Goal: Task Accomplishment & Management: Complete application form

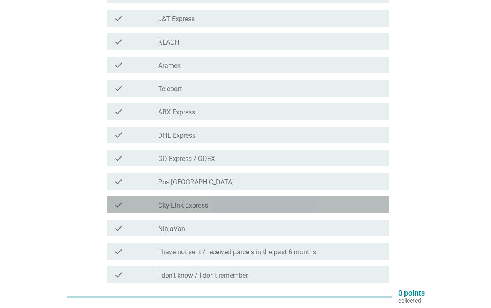
scroll to position [197, 0]
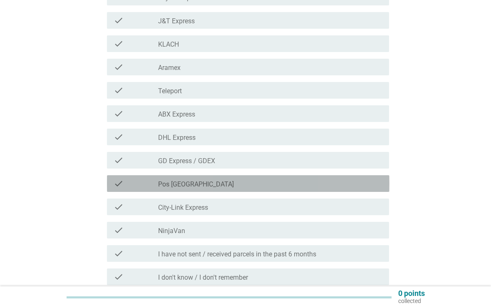
click at [241, 181] on div "check_box_outline_blank Pos [GEOGRAPHIC_DATA]" at bounding box center [270, 183] width 224 height 10
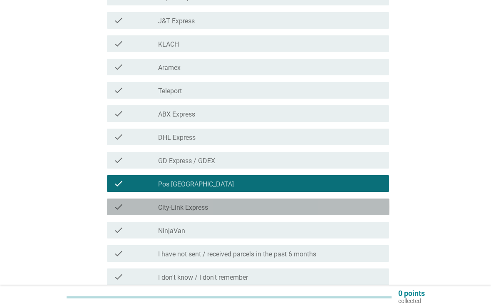
click at [302, 212] on div "check check_box_outline_blank City-Link Express" at bounding box center [248, 206] width 282 height 17
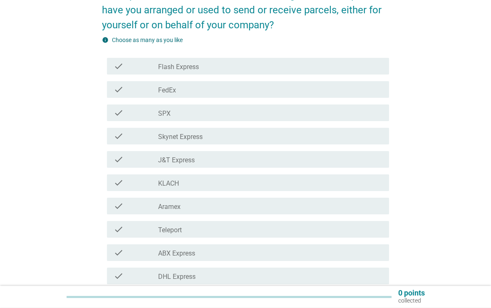
scroll to position [58, 0]
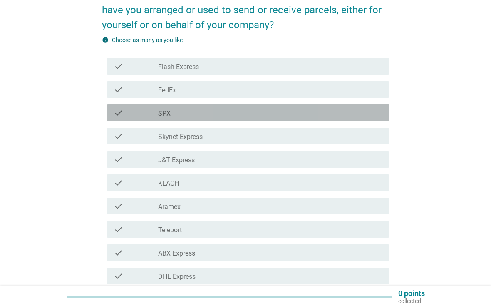
click at [223, 110] on div "check_box_outline_blank SPX" at bounding box center [270, 113] width 224 height 10
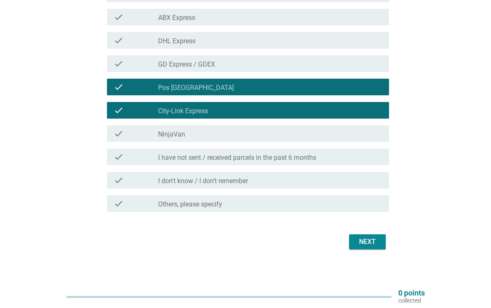
scroll to position [286, 0]
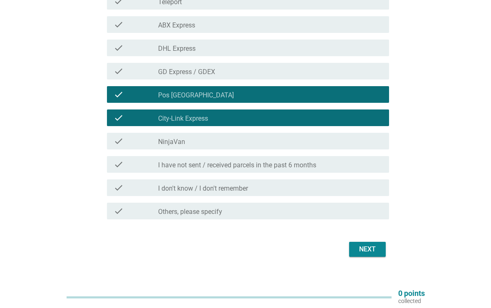
click at [375, 250] on div "Next" at bounding box center [367, 249] width 23 height 10
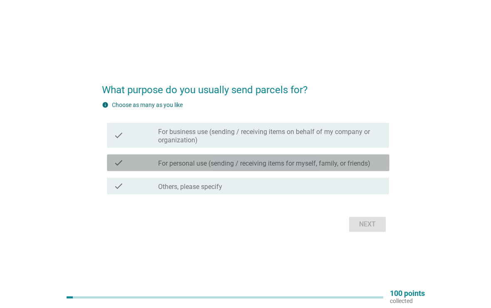
click at [360, 160] on label "For personal use (sending / receiving items for myself, family, or friends)" at bounding box center [264, 163] width 212 height 8
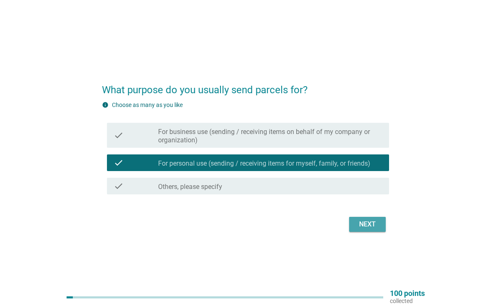
click at [375, 222] on div "Next" at bounding box center [367, 224] width 23 height 10
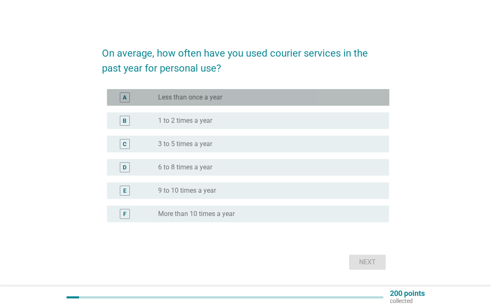
click at [260, 96] on div "radio_button_unchecked Less than once a year" at bounding box center [267, 97] width 218 height 8
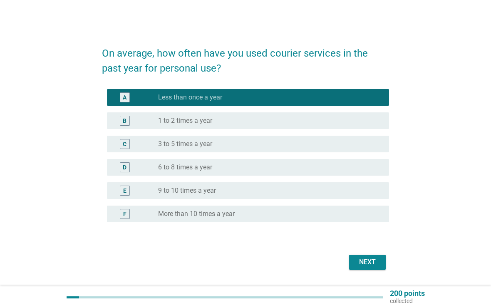
click at [376, 264] on div "Next" at bounding box center [367, 262] width 23 height 10
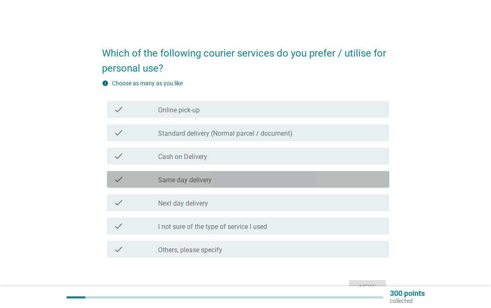
click at [245, 178] on div "check_box_outline_blank Same day delivery" at bounding box center [270, 179] width 224 height 10
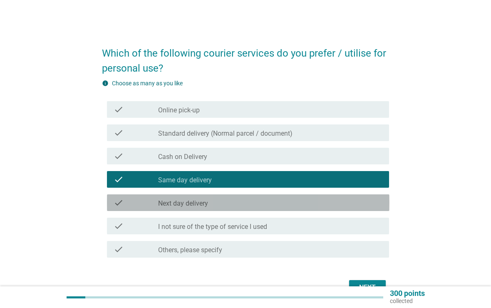
click at [235, 203] on div "check_box_outline_blank Next day delivery" at bounding box center [270, 203] width 224 height 10
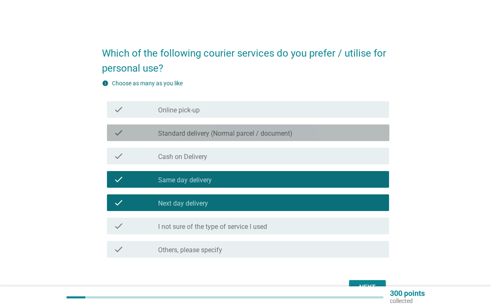
click at [279, 136] on label "Standard delivery (Normal parcel / document)" at bounding box center [225, 133] width 134 height 8
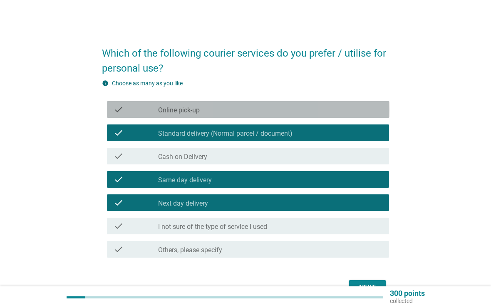
click at [299, 109] on div "check_box_outline_blank Online pick-up" at bounding box center [270, 109] width 224 height 10
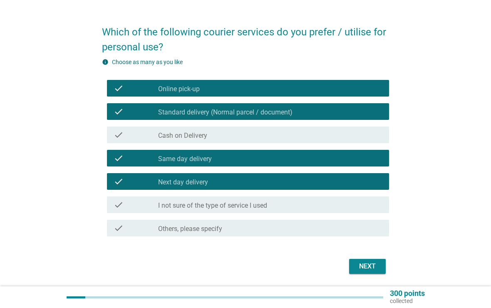
scroll to position [49, 0]
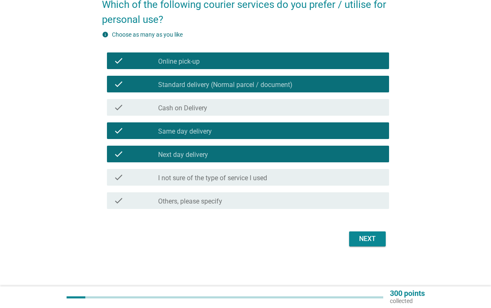
click at [370, 235] on div "Next" at bounding box center [367, 239] width 23 height 10
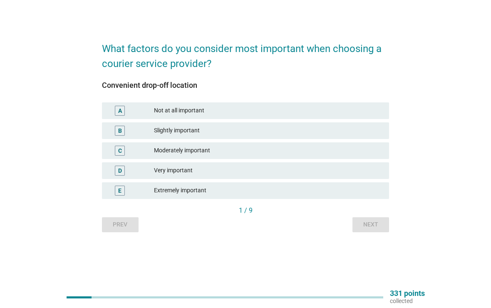
scroll to position [0, 0]
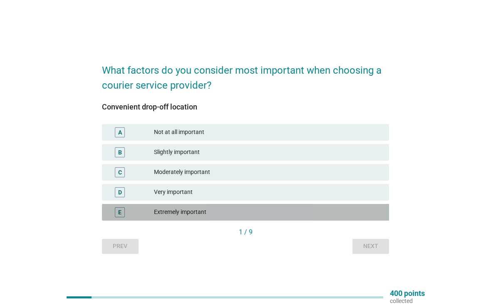
click at [196, 209] on div "Extremely important" at bounding box center [268, 212] width 228 height 10
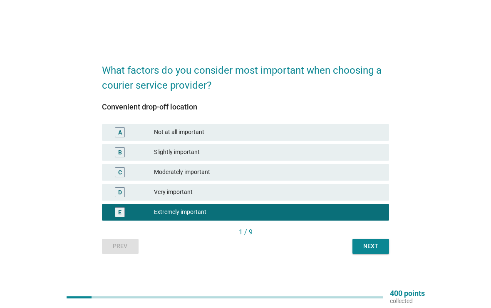
click at [370, 247] on div "Next" at bounding box center [370, 246] width 23 height 9
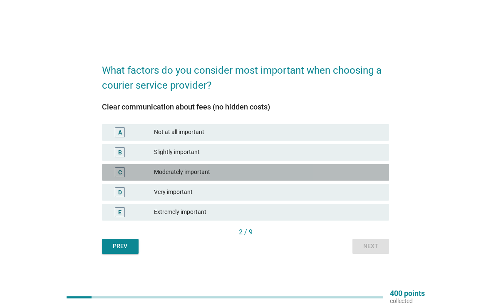
click at [224, 173] on div "Moderately important" at bounding box center [268, 172] width 228 height 10
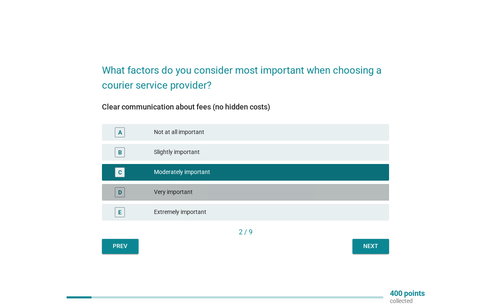
click at [320, 190] on div "Very important" at bounding box center [268, 192] width 228 height 10
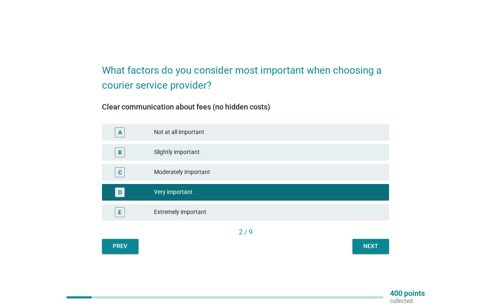
click at [374, 245] on div "Next" at bounding box center [370, 246] width 23 height 9
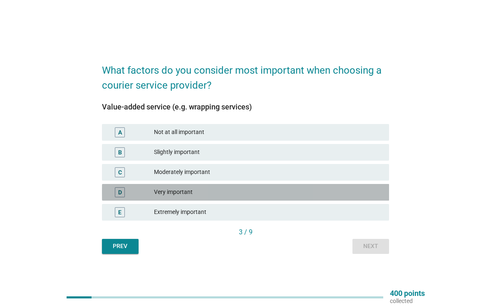
click at [208, 190] on div "Very important" at bounding box center [268, 192] width 228 height 10
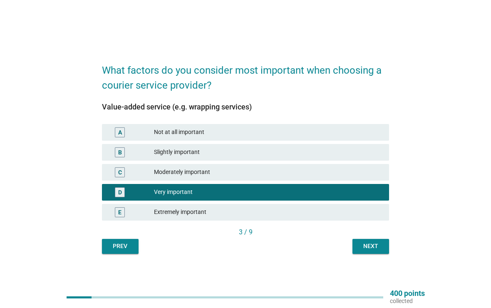
click at [376, 242] on div "Next" at bounding box center [370, 246] width 23 height 9
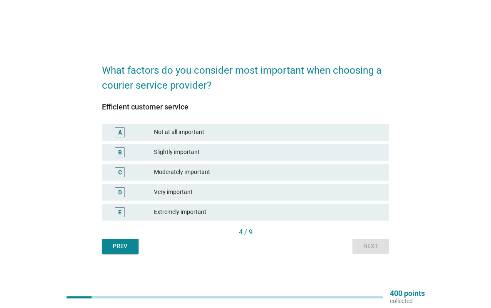
click at [235, 160] on div "B Slightly important" at bounding box center [245, 152] width 287 height 17
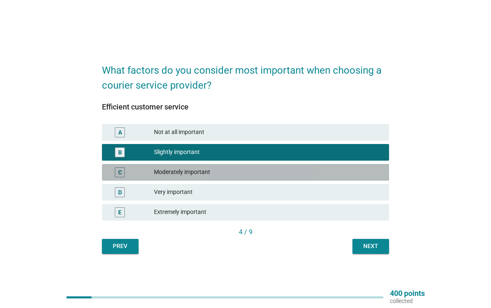
click at [284, 170] on div "Moderately important" at bounding box center [268, 172] width 228 height 10
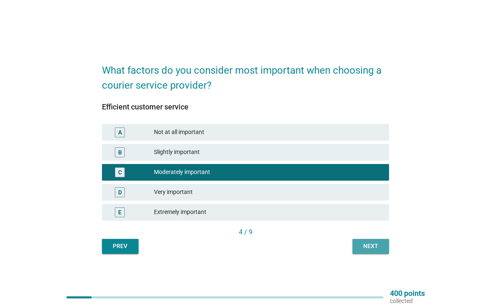
click at [376, 244] on div "Next" at bounding box center [370, 246] width 23 height 9
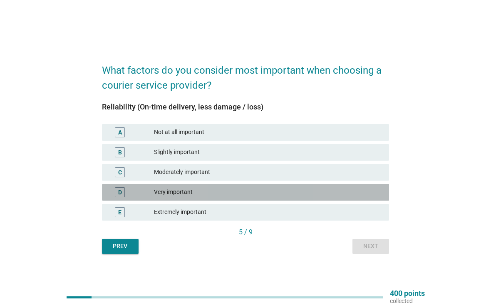
click at [207, 190] on div "Very important" at bounding box center [268, 192] width 228 height 10
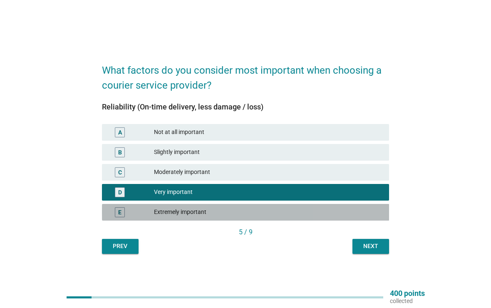
click at [363, 212] on div "Extremely important" at bounding box center [268, 212] width 228 height 10
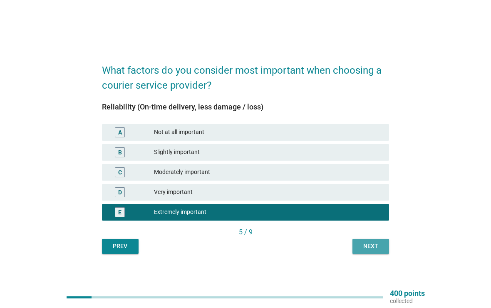
click at [373, 242] on div "Next" at bounding box center [370, 246] width 23 height 9
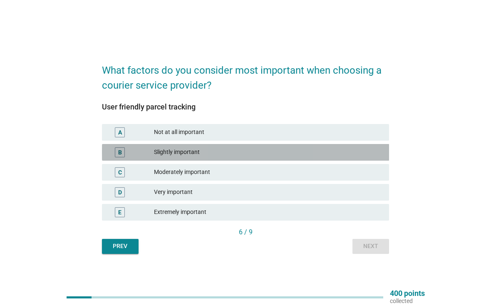
click at [215, 151] on div "Slightly important" at bounding box center [268, 152] width 228 height 10
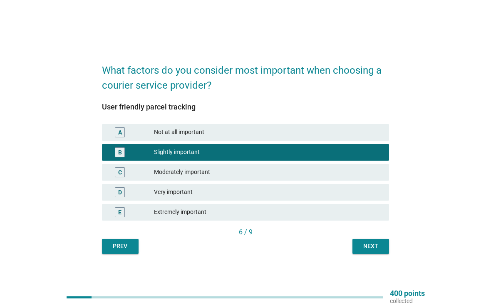
click at [373, 245] on div "Next" at bounding box center [370, 246] width 23 height 9
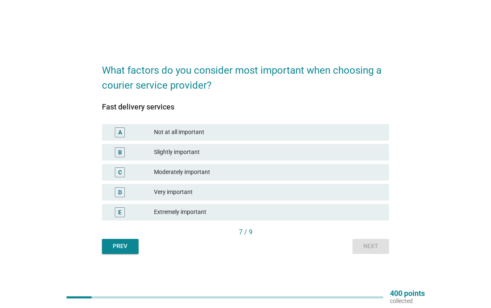
click at [211, 173] on div "Moderately important" at bounding box center [268, 172] width 228 height 10
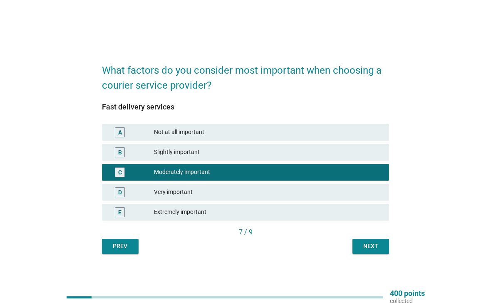
click at [376, 241] on button "Next" at bounding box center [370, 246] width 37 height 15
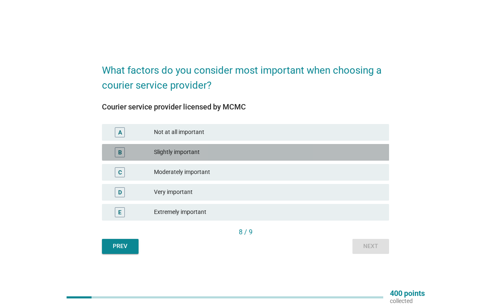
click at [351, 154] on div "Slightly important" at bounding box center [268, 152] width 228 height 10
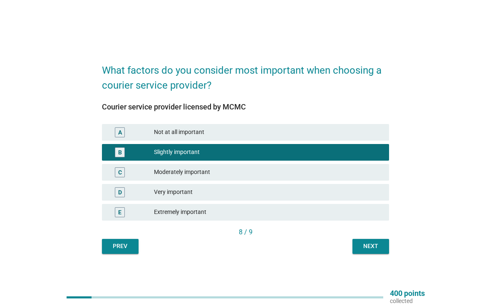
click at [369, 247] on div "Next" at bounding box center [370, 246] width 23 height 9
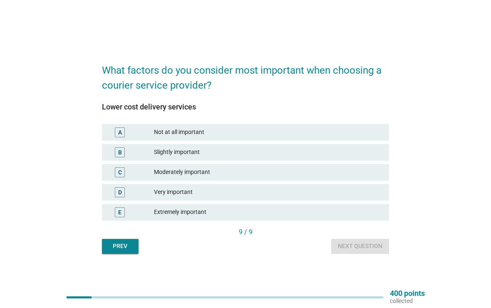
click at [207, 217] on div "Extremely important" at bounding box center [268, 212] width 228 height 10
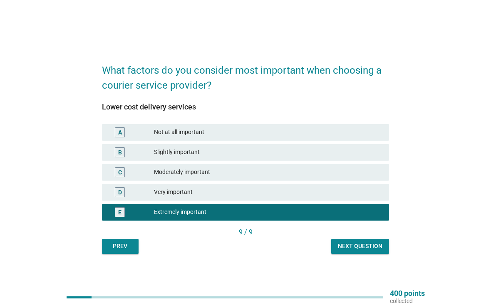
click at [374, 247] on div "Next question" at bounding box center [360, 246] width 44 height 9
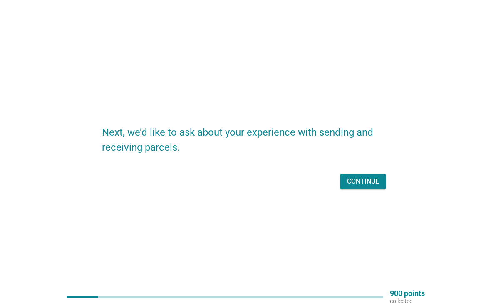
click at [361, 180] on div "Continue" at bounding box center [363, 181] width 32 height 10
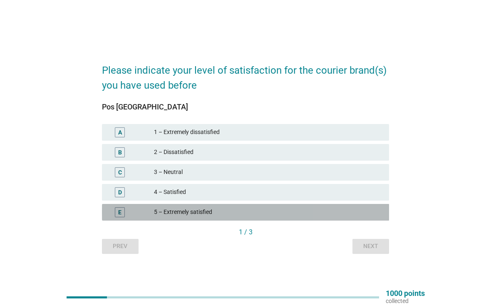
click at [351, 210] on div "5 – Extremely satisfied" at bounding box center [268, 212] width 228 height 10
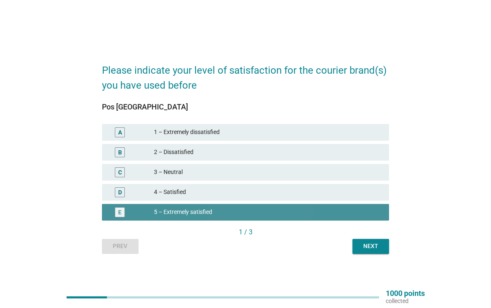
click at [375, 243] on div "Next" at bounding box center [370, 246] width 23 height 9
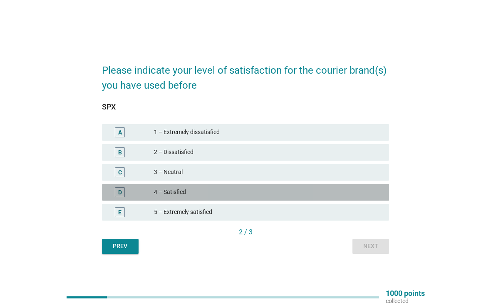
click at [205, 193] on div "4 – Satisfied" at bounding box center [268, 192] width 228 height 10
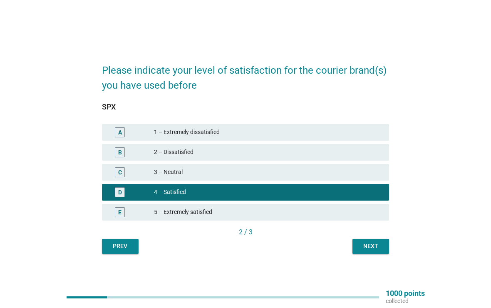
click at [373, 245] on div "Next" at bounding box center [370, 246] width 23 height 9
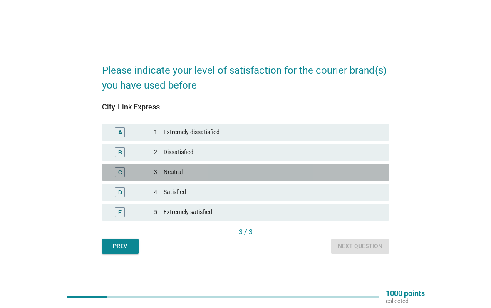
click at [371, 171] on div "3 – Neutral" at bounding box center [268, 172] width 228 height 10
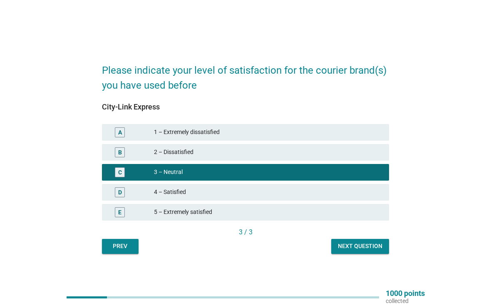
click at [367, 247] on div "Next question" at bounding box center [360, 246] width 44 height 9
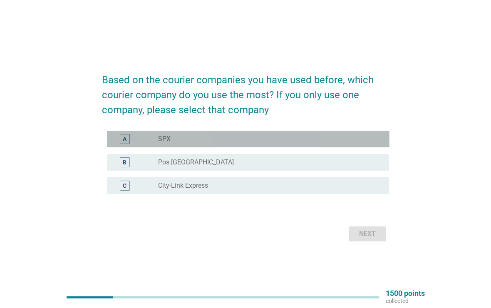
click at [326, 141] on div "radio_button_unchecked SPX" at bounding box center [267, 139] width 218 height 8
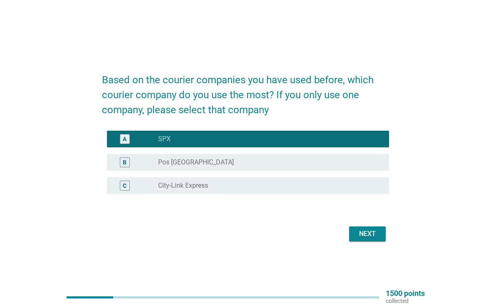
click at [346, 155] on div "B radio_button_unchecked Pos [GEOGRAPHIC_DATA]" at bounding box center [248, 162] width 282 height 17
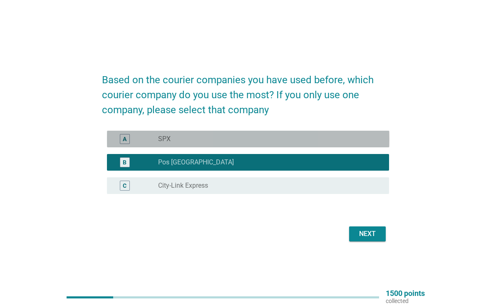
click at [345, 140] on div "radio_button_unchecked SPX" at bounding box center [267, 139] width 218 height 8
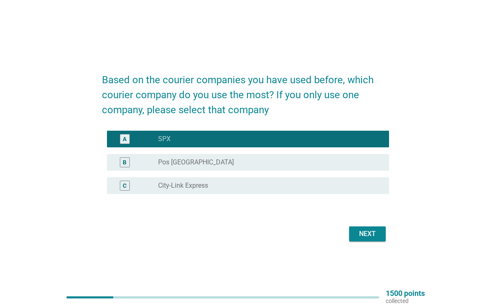
click at [369, 234] on div "Next" at bounding box center [367, 234] width 23 height 10
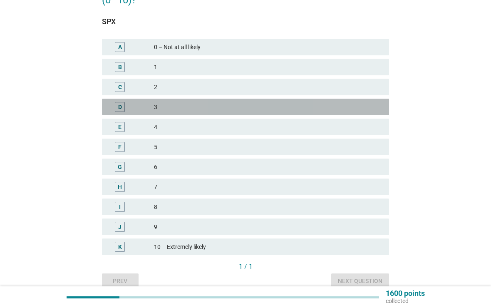
scroll to position [108, 0]
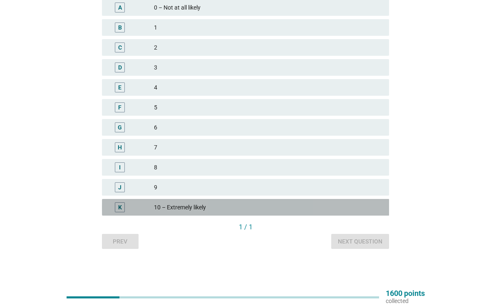
click at [319, 210] on div "10 – Extremely likely" at bounding box center [268, 207] width 228 height 10
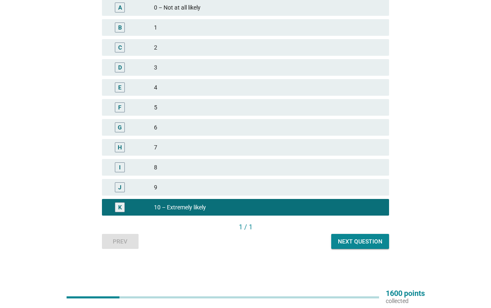
click at [349, 195] on div "J 9" at bounding box center [245, 187] width 287 height 17
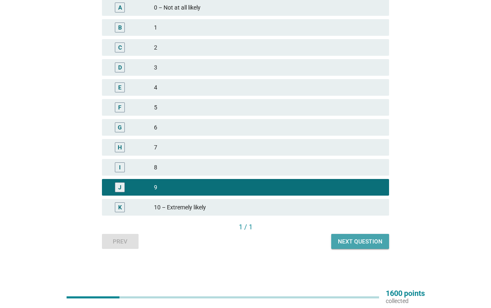
click at [359, 236] on button "Next question" at bounding box center [360, 241] width 58 height 15
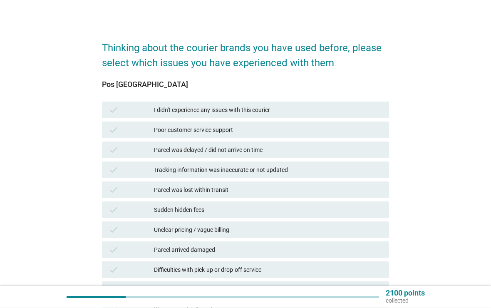
scroll to position [5, 0]
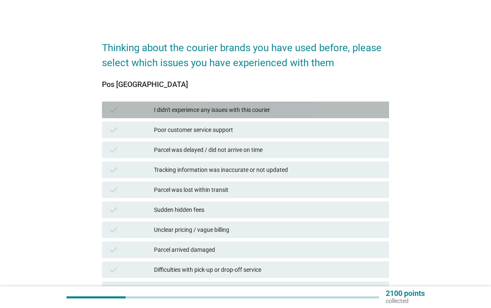
click at [343, 113] on div "I didn't experience any issues with this courier" at bounding box center [268, 110] width 228 height 10
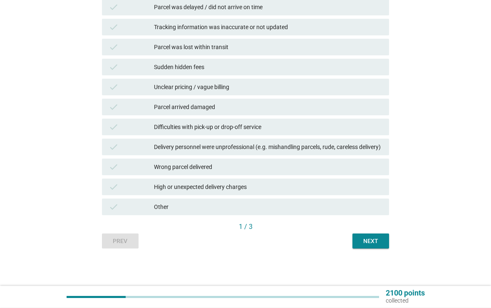
scroll to position [155, 0]
click at [371, 237] on div "Next" at bounding box center [370, 241] width 23 height 9
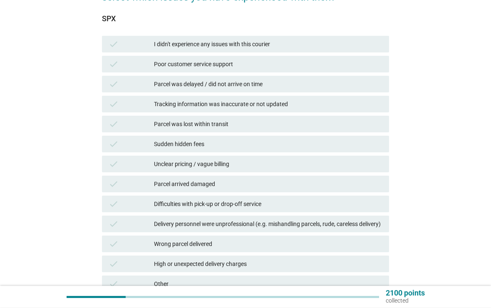
scroll to position [72, 0]
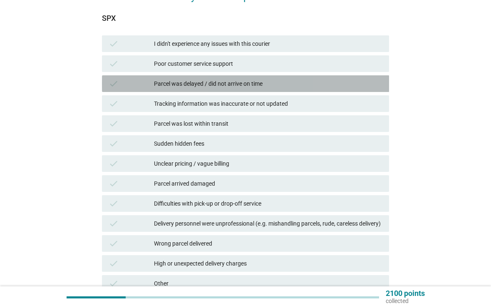
click at [350, 91] on div "check Parcel was delayed / did not arrive on time" at bounding box center [245, 83] width 287 height 17
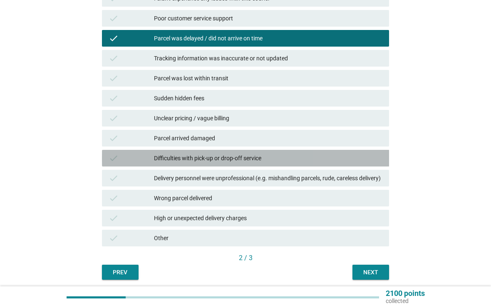
scroll to position [118, 0]
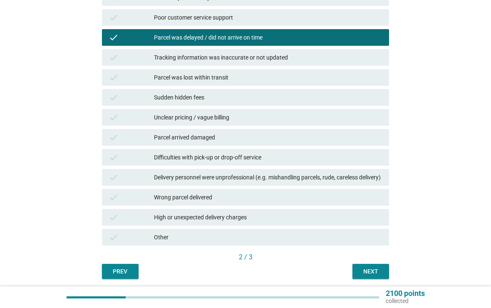
click at [345, 164] on div "check Difficulties with pick-up or drop-off service" at bounding box center [245, 157] width 287 height 17
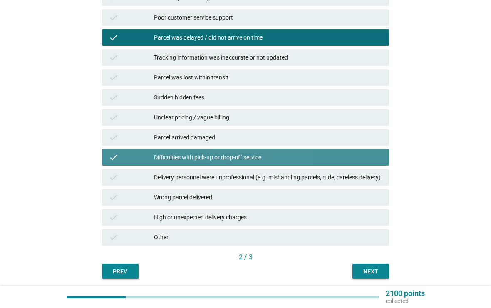
click at [345, 157] on div "Difficulties with pick-up or drop-off service" at bounding box center [268, 157] width 228 height 10
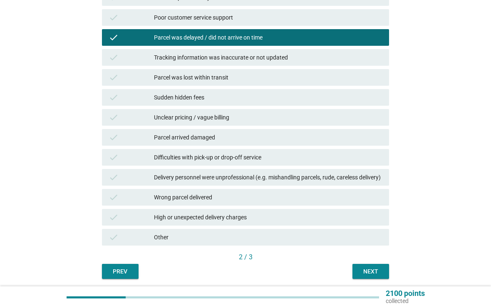
click at [327, 202] on div "Wrong parcel delivered" at bounding box center [268, 197] width 228 height 10
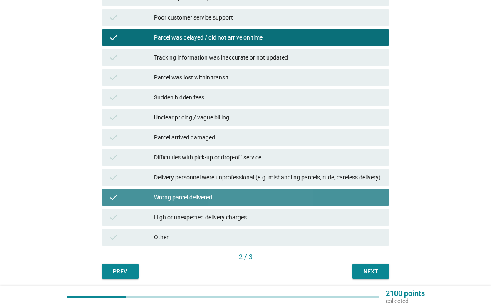
click at [327, 202] on div "Wrong parcel delivered" at bounding box center [268, 197] width 228 height 10
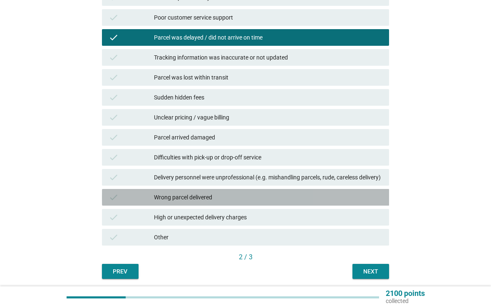
click at [327, 202] on div "Wrong parcel delivered" at bounding box center [268, 197] width 228 height 10
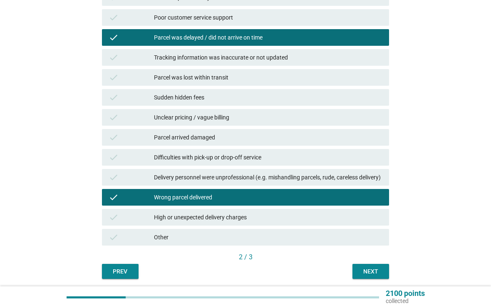
click at [368, 276] on div "Next" at bounding box center [370, 271] width 23 height 9
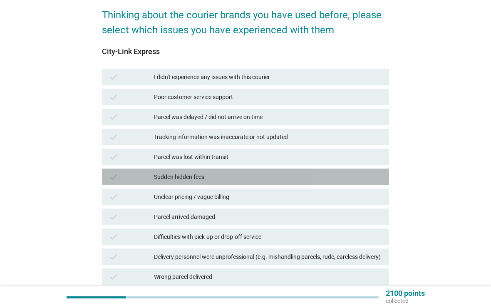
scroll to position [30, 0]
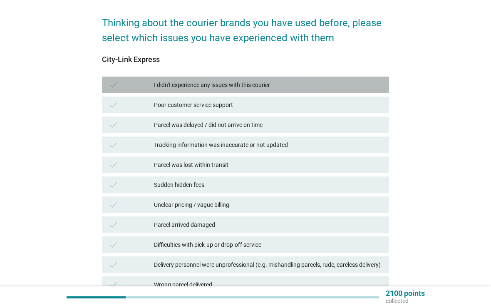
click at [331, 79] on div "check I didn't experience any issues with this courier" at bounding box center [245, 85] width 287 height 17
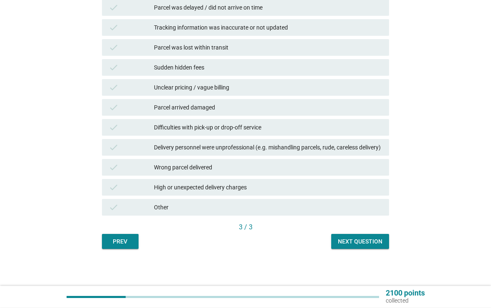
scroll to position [155, 0]
click at [368, 240] on div "Next question" at bounding box center [360, 241] width 44 height 9
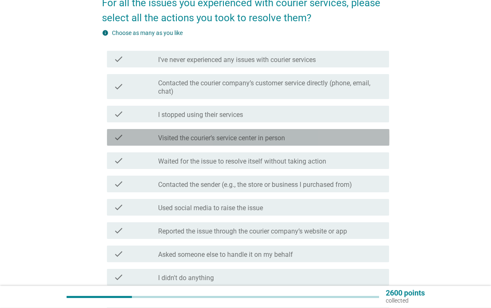
scroll to position [54, 0]
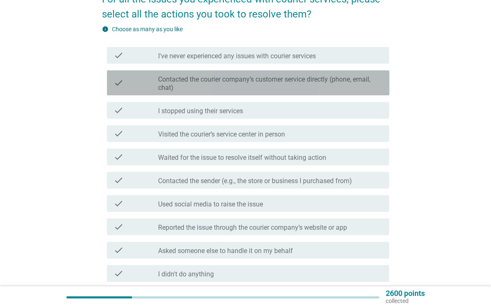
click at [352, 82] on label "Contacted the courier company’s customer service directly (phone, email, chat)" at bounding box center [270, 83] width 224 height 17
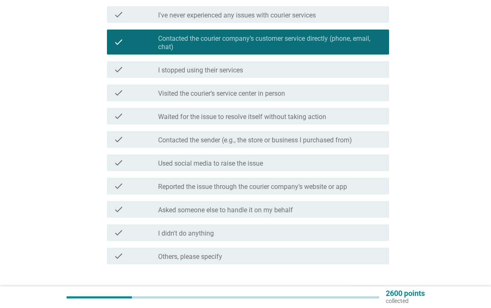
scroll to position [99, 0]
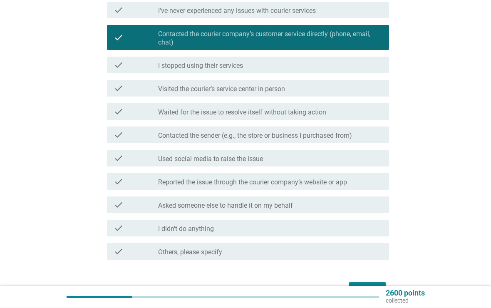
click at [319, 125] on div "check check_box_outline_blank Contacted the sender (e.g., the store or business…" at bounding box center [245, 135] width 287 height 23
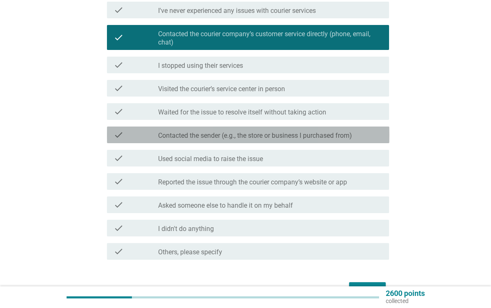
click at [321, 129] on div "check check_box_outline_blank Contacted the sender (e.g., the store or business…" at bounding box center [248, 134] width 282 height 17
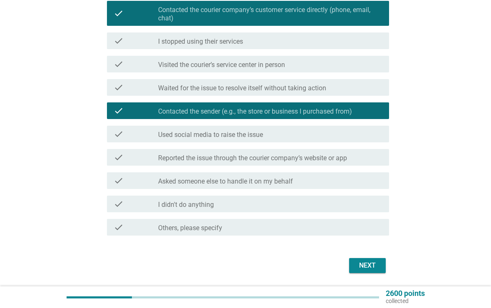
scroll to position [150, 0]
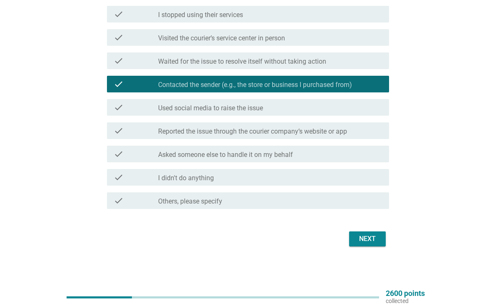
click at [366, 240] on div "Next" at bounding box center [367, 239] width 23 height 10
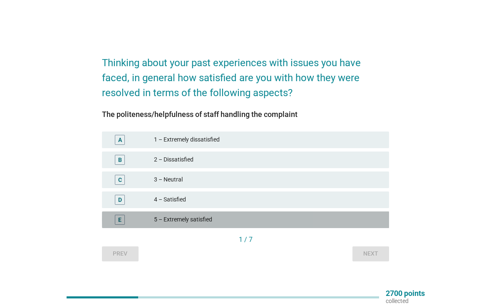
click at [316, 215] on div "5 – Extremely satisfied" at bounding box center [268, 220] width 228 height 10
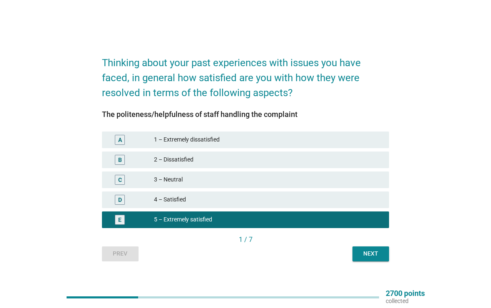
click at [372, 254] on div "Next" at bounding box center [370, 253] width 23 height 9
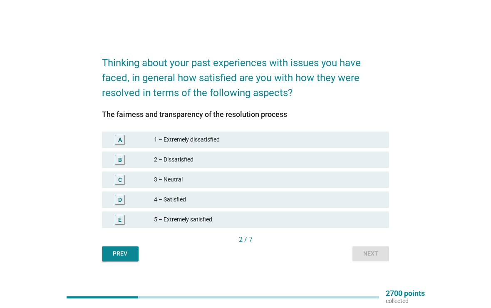
click at [340, 224] on div "5 – Extremely satisfied" at bounding box center [268, 220] width 228 height 10
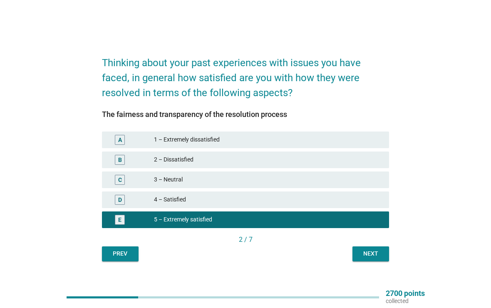
click at [371, 251] on div "Next" at bounding box center [370, 253] width 23 height 9
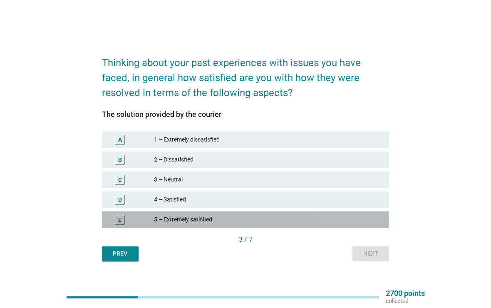
click at [348, 218] on div "5 – Extremely satisfied" at bounding box center [268, 220] width 228 height 10
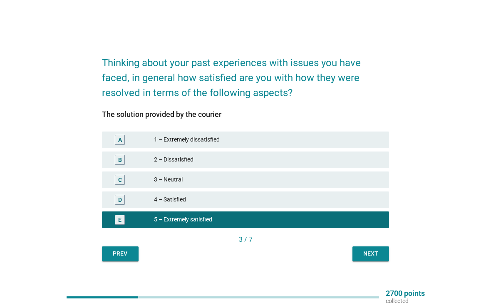
click at [369, 254] on div "Next" at bounding box center [370, 253] width 23 height 9
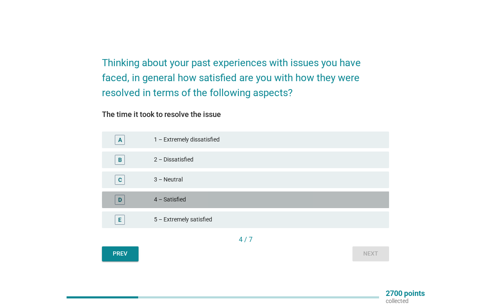
click at [325, 198] on div "4 – Satisfied" at bounding box center [268, 200] width 228 height 10
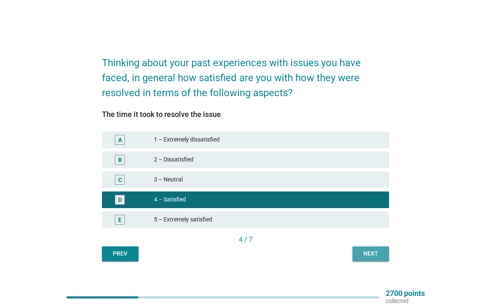
click at [368, 252] on div "Next" at bounding box center [370, 253] width 23 height 9
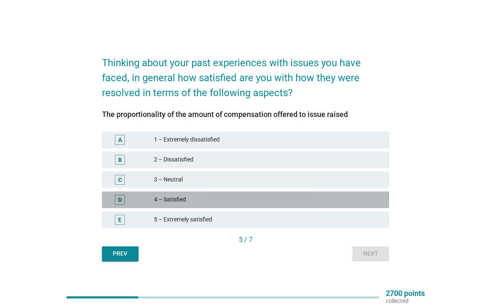
click at [377, 205] on div "D 4 – Satisfied" at bounding box center [245, 199] width 287 height 17
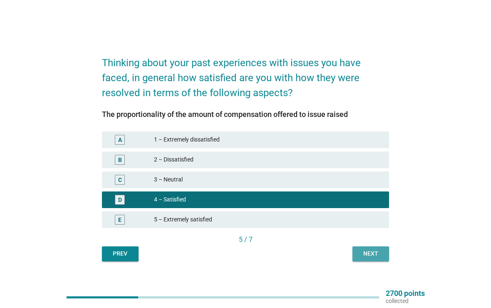
click at [379, 252] on div "Next" at bounding box center [370, 253] width 23 height 9
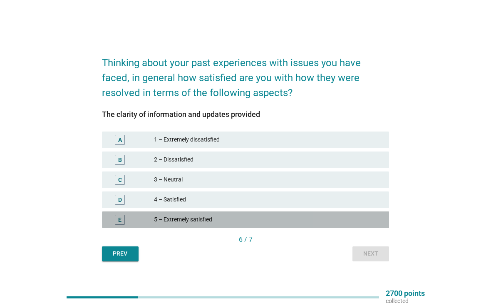
click at [315, 217] on div "5 – Extremely satisfied" at bounding box center [268, 220] width 228 height 10
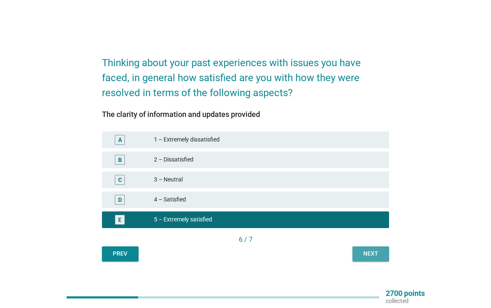
click at [373, 250] on div "Next" at bounding box center [370, 253] width 23 height 9
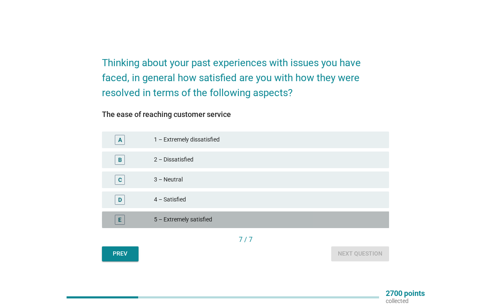
click at [306, 221] on div "5 – Extremely satisfied" at bounding box center [268, 220] width 228 height 10
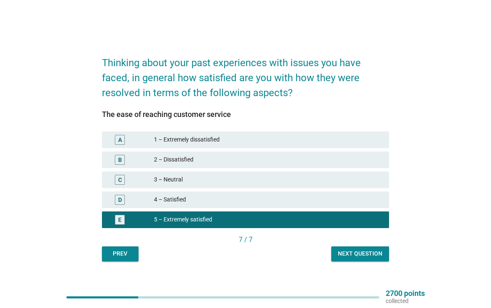
click at [361, 253] on div "Next question" at bounding box center [360, 253] width 44 height 9
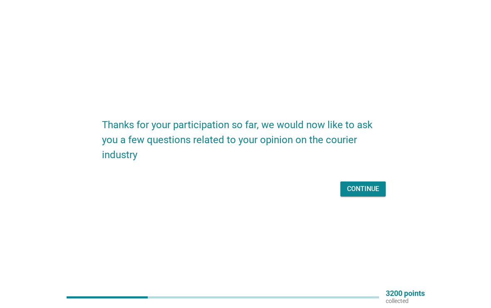
click at [374, 187] on div "Continue" at bounding box center [363, 189] width 32 height 10
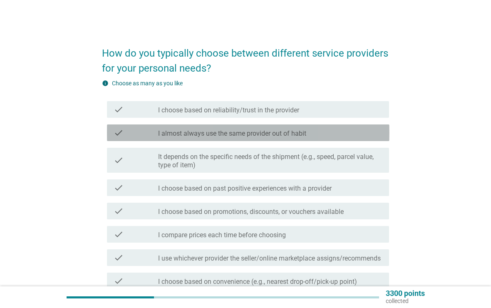
click at [376, 138] on div "check check_box_outline_blank I almost always use the same provider out of habit" at bounding box center [248, 132] width 282 height 17
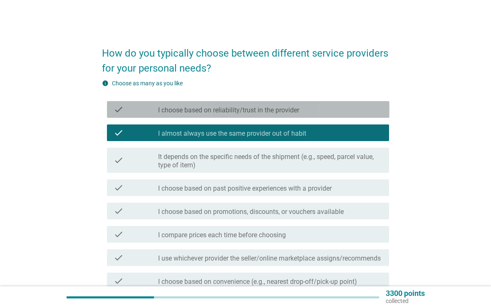
click at [316, 117] on div "check check_box_outline_blank I choose based on reliability/trust in the provid…" at bounding box center [248, 109] width 282 height 17
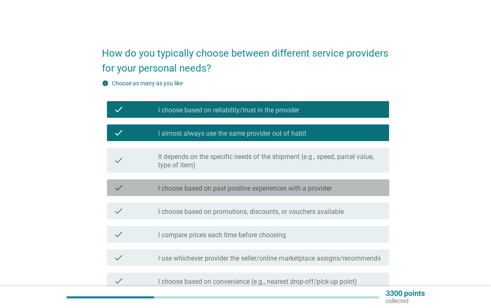
click at [381, 183] on div "check_box_outline_blank I choose based on past positive experiences with a prov…" at bounding box center [270, 188] width 224 height 10
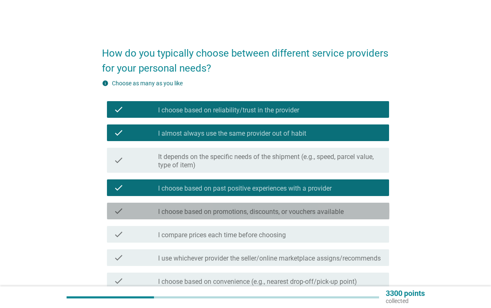
click at [361, 210] on div "check_box_outline_blank I choose based on promotions, discounts, or vouchers av…" at bounding box center [270, 211] width 224 height 10
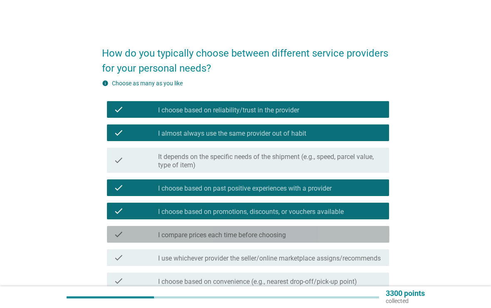
click at [341, 236] on div "check_box_outline_blank I compare prices each time before choosing" at bounding box center [270, 234] width 224 height 10
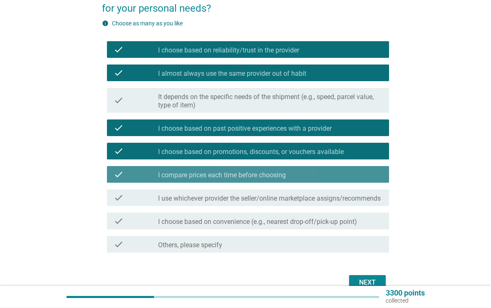
scroll to position [63, 0]
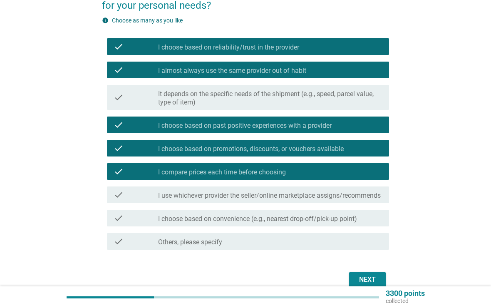
click at [356, 195] on label "I use whichever provider the seller/online marketplace assigns/recommends" at bounding box center [269, 195] width 222 height 8
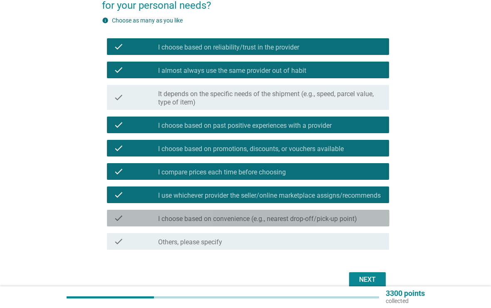
click at [345, 223] on label "I choose based on convenience (e.g., nearest drop-off/pick-up point)" at bounding box center [257, 219] width 199 height 8
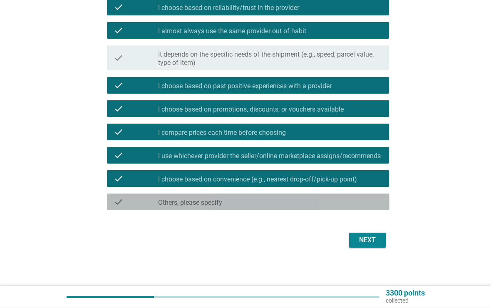
scroll to position [104, 0]
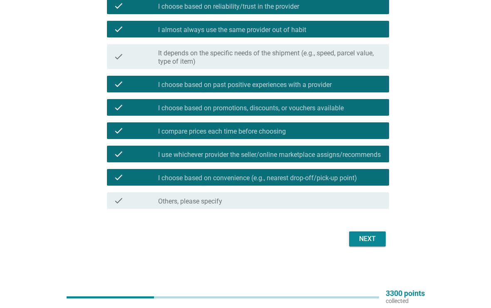
click at [377, 244] on div "Next" at bounding box center [367, 239] width 23 height 10
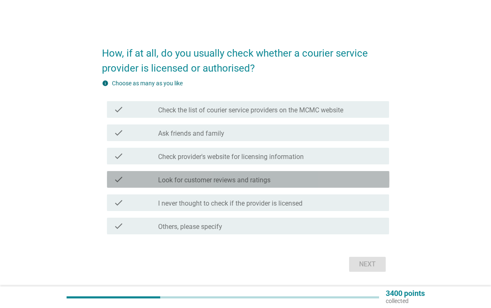
click at [332, 180] on div "check_box_outline_blank Look for customer reviews and ratings" at bounding box center [270, 179] width 224 height 10
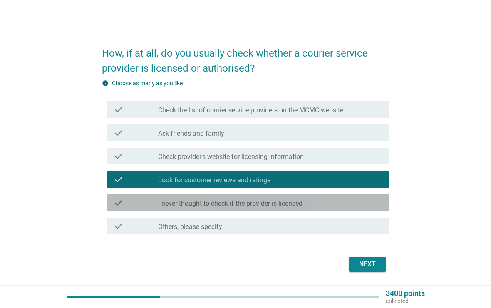
click at [314, 198] on div "check_box_outline_blank I never thought to check if the provider is licensed" at bounding box center [270, 203] width 224 height 10
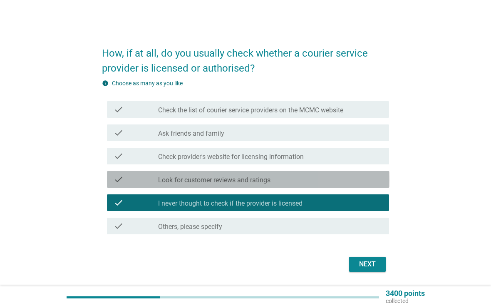
click at [356, 183] on div "check_box_outline_blank Look for customer reviews and ratings" at bounding box center [270, 179] width 224 height 10
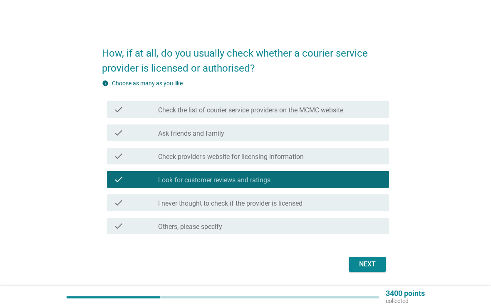
click at [374, 267] on div "Next" at bounding box center [367, 264] width 23 height 10
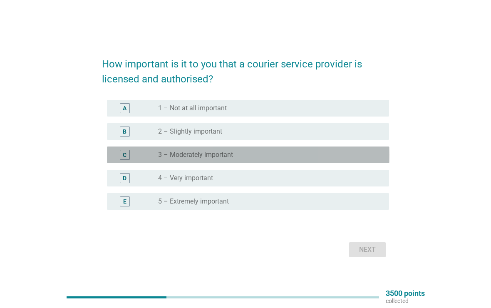
click at [316, 153] on div "radio_button_unchecked 3 – Moderately important" at bounding box center [267, 155] width 218 height 8
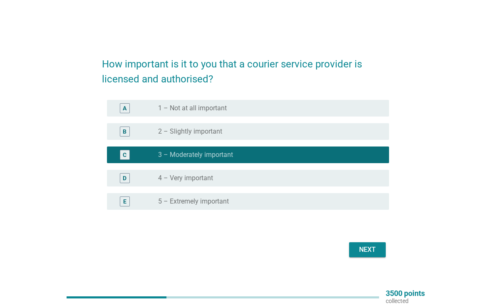
click at [373, 252] on div "Next" at bounding box center [367, 250] width 23 height 10
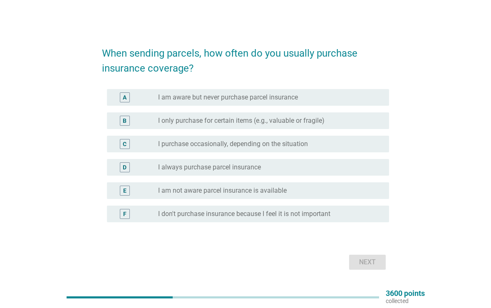
click at [331, 95] on div "radio_button_unchecked I am aware but never purchase parcel insurance" at bounding box center [267, 97] width 218 height 8
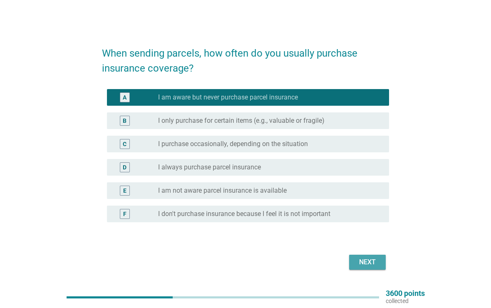
click at [363, 257] on button "Next" at bounding box center [367, 262] width 37 height 15
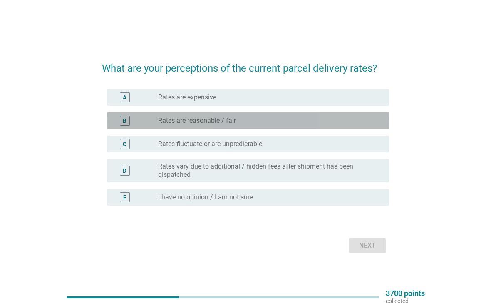
click at [342, 123] on div "radio_button_unchecked Rates are reasonable / fair" at bounding box center [267, 120] width 218 height 8
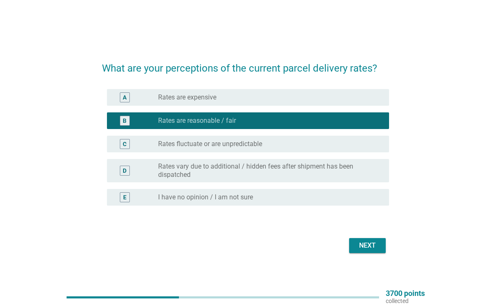
click at [361, 247] on div "Next" at bounding box center [367, 245] width 23 height 10
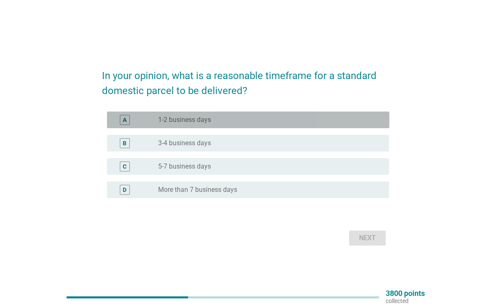
click at [340, 121] on div "radio_button_unchecked 1-2 business days" at bounding box center [267, 120] width 218 height 8
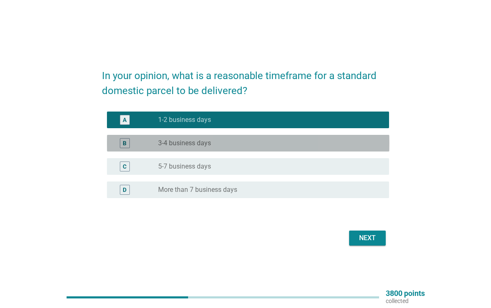
click at [323, 147] on div "radio_button_unchecked 3-4 business days" at bounding box center [270, 143] width 224 height 10
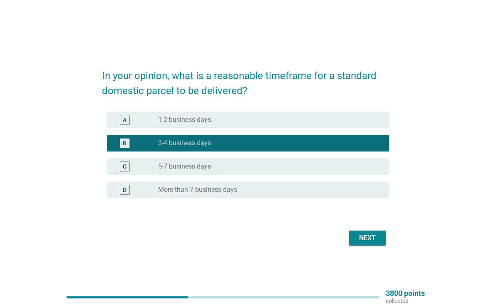
click at [368, 238] on div "Next" at bounding box center [367, 238] width 23 height 10
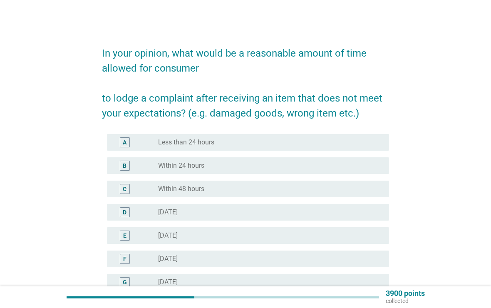
click at [354, 144] on div "radio_button_unchecked Less than 24 hours" at bounding box center [267, 142] width 218 height 8
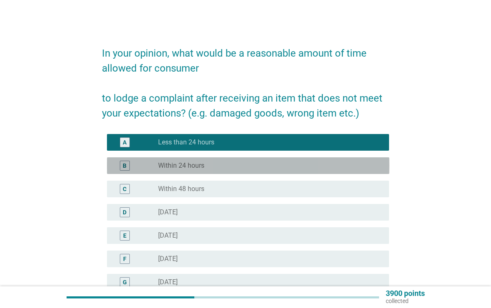
click at [341, 163] on div "radio_button_unchecked Within 24 hours" at bounding box center [267, 165] width 218 height 8
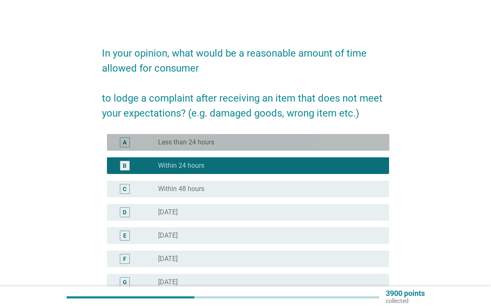
click at [344, 145] on div "radio_button_unchecked Less than 24 hours" at bounding box center [267, 142] width 218 height 8
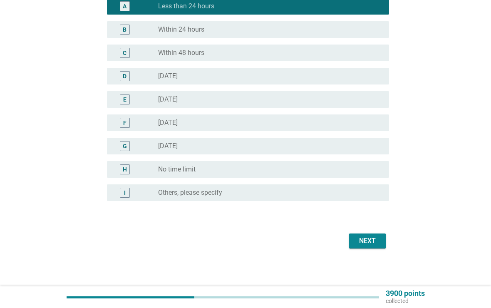
scroll to position [138, 0]
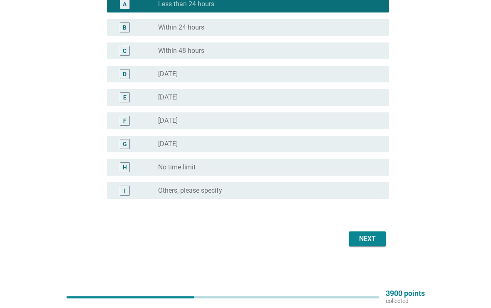
click at [376, 239] on div "Next" at bounding box center [367, 239] width 23 height 10
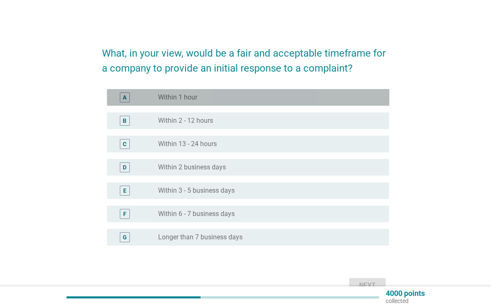
click at [367, 98] on div "radio_button_unchecked Within 1 hour" at bounding box center [267, 97] width 218 height 8
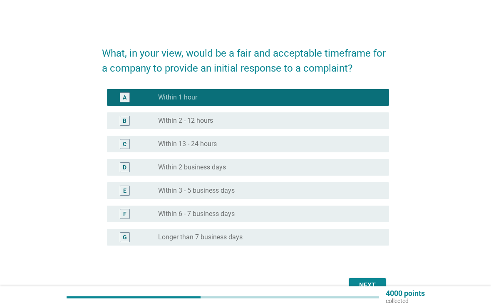
click at [373, 278] on button "Next" at bounding box center [367, 285] width 37 height 15
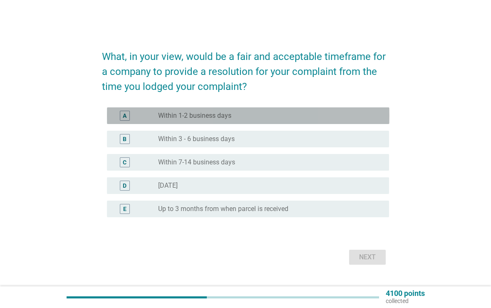
click at [247, 111] on div "radio_button_unchecked Within 1-2 business days" at bounding box center [267, 115] width 218 height 8
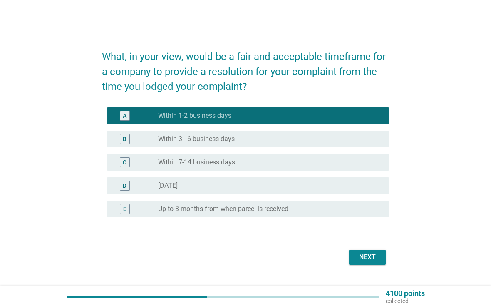
click at [377, 260] on div "Next" at bounding box center [367, 257] width 23 height 10
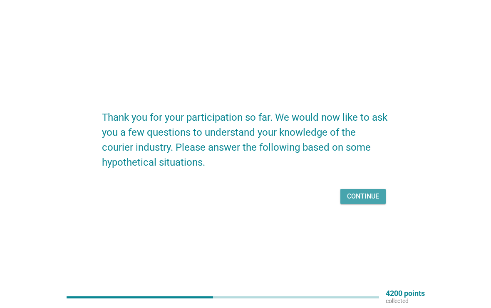
click at [371, 197] on div "Continue" at bounding box center [363, 196] width 32 height 10
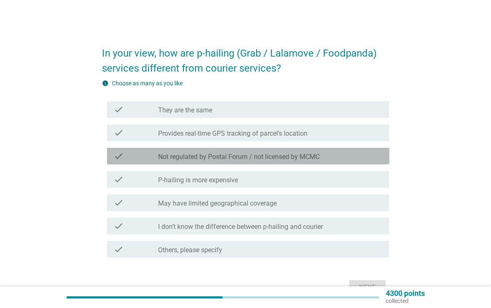
click at [316, 157] on label "Not regulated by Postal Forum / not licensed by MCMC" at bounding box center [238, 157] width 161 height 8
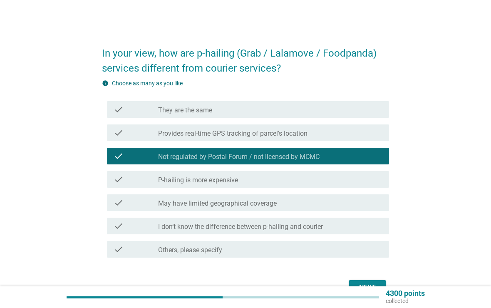
click at [337, 139] on div "check check_box_outline_blank Provides real-time GPS tracking of parcel’s locat…" at bounding box center [248, 132] width 282 height 17
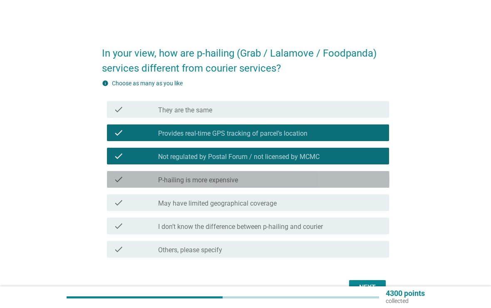
click at [282, 178] on div "check_box_outline_blank P-hailing is more expensive" at bounding box center [270, 179] width 224 height 10
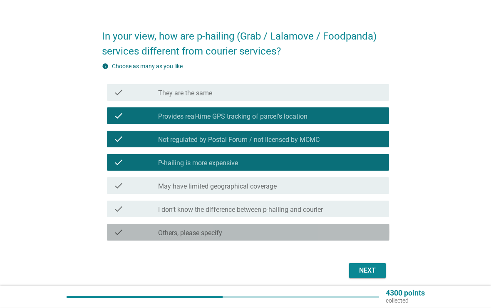
scroll to position [37, 0]
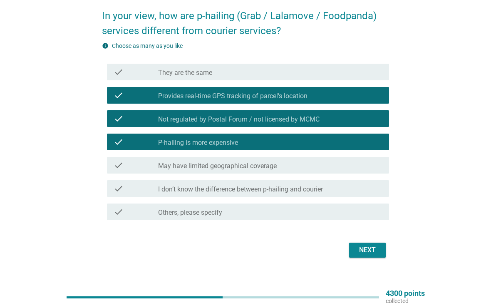
click at [373, 247] on div "Next" at bounding box center [367, 250] width 23 height 10
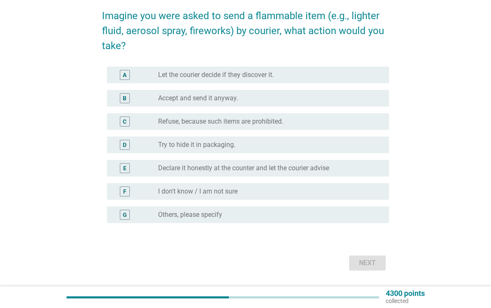
scroll to position [0, 0]
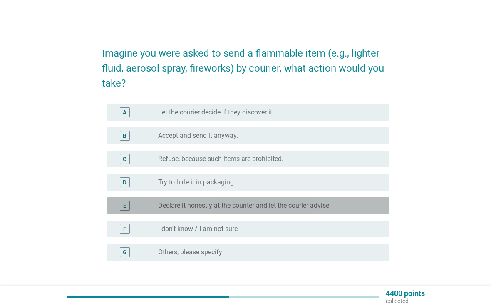
click at [261, 209] on label "Declare it honestly at the counter and let the courier advise" at bounding box center [243, 205] width 171 height 8
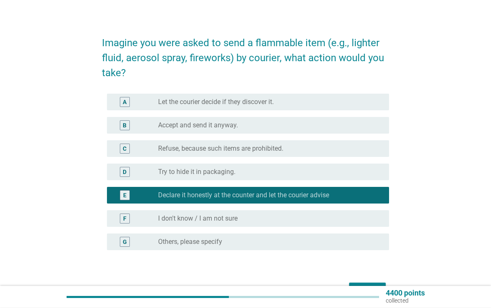
scroll to position [62, 0]
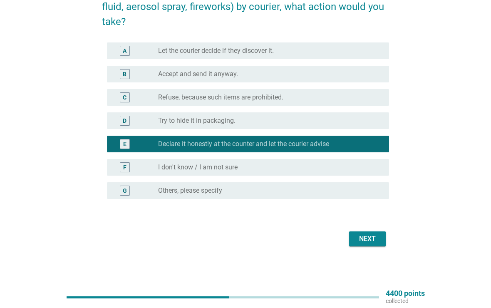
click at [376, 239] on div "Next" at bounding box center [367, 239] width 23 height 10
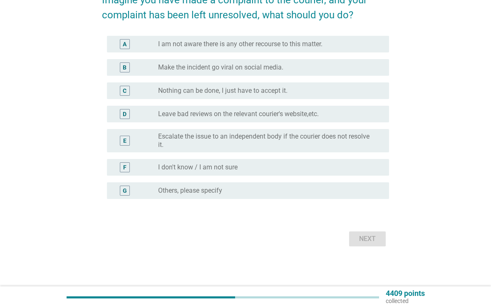
scroll to position [0, 0]
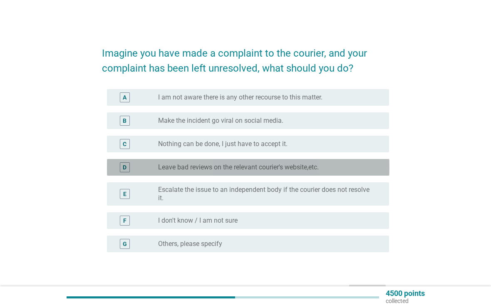
click at [317, 165] on label "Leave bad reviews on the relevant courier's website,etc." at bounding box center [238, 167] width 161 height 8
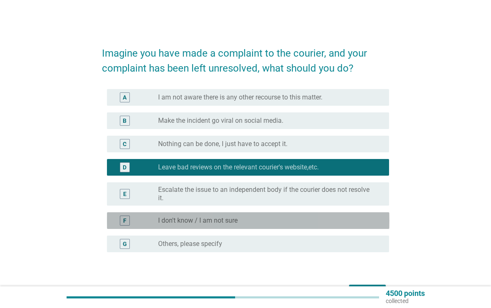
click at [351, 220] on div "radio_button_unchecked I don't know / I am not sure" at bounding box center [267, 220] width 218 height 8
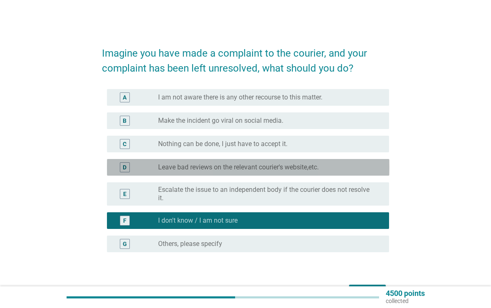
click at [358, 166] on div "radio_button_unchecked Leave bad reviews on the relevant courier's website,etc." at bounding box center [267, 167] width 218 height 8
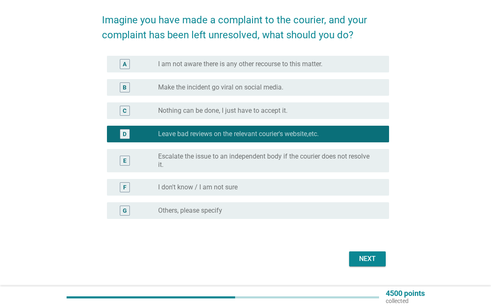
scroll to position [53, 0]
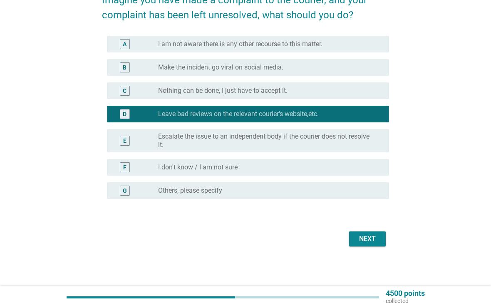
click at [378, 237] on div "Next" at bounding box center [367, 239] width 23 height 10
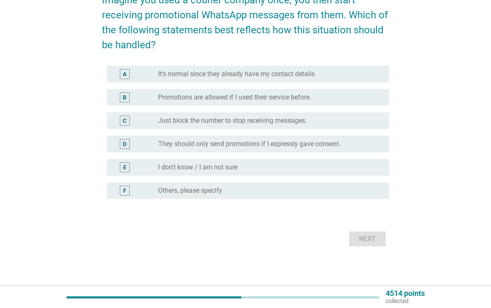
scroll to position [0, 0]
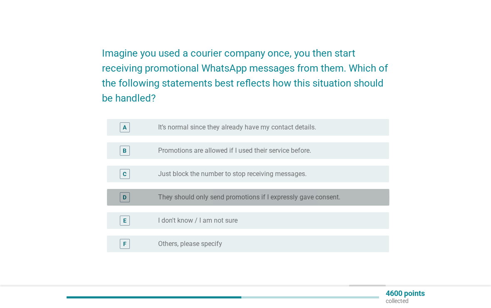
click at [370, 195] on div "radio_button_unchecked They should only send promotions if I expressly gave con…" at bounding box center [267, 197] width 218 height 8
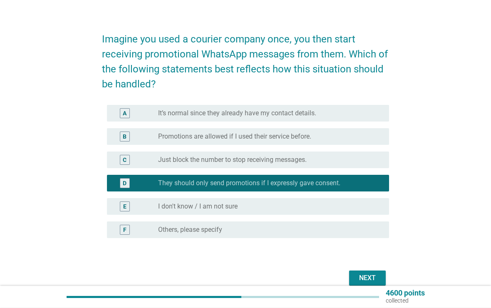
scroll to position [53, 0]
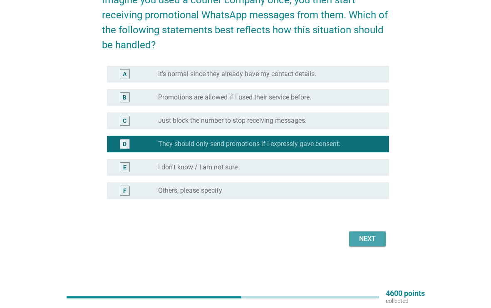
click at [381, 237] on button "Next" at bounding box center [367, 238] width 37 height 15
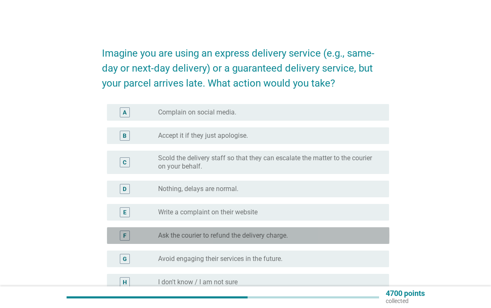
click at [315, 237] on div "radio_button_unchecked Ask the courier to refund the delivery charge." at bounding box center [267, 235] width 218 height 8
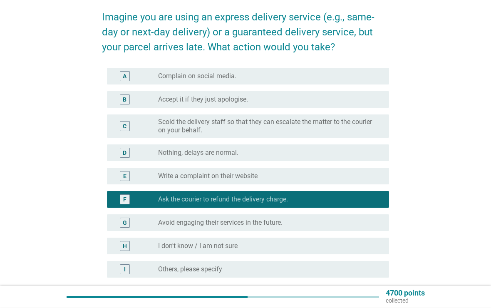
scroll to position [36, 0]
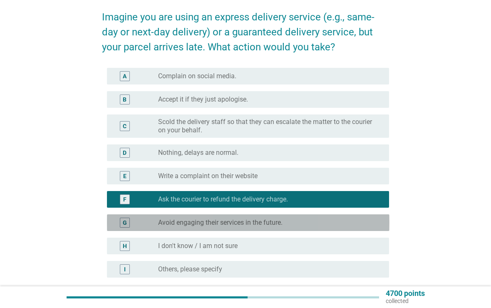
click at [359, 220] on div "radio_button_unchecked Avoid engaging their services in the future." at bounding box center [267, 222] width 218 height 8
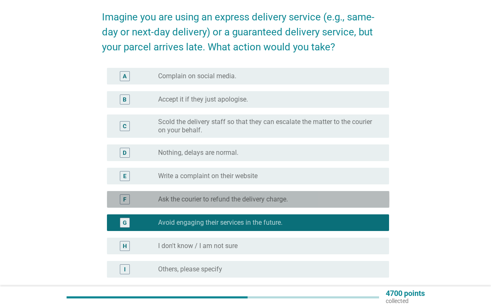
click at [355, 195] on div "radio_button_unchecked Ask the courier to refund the delivery charge." at bounding box center [267, 199] width 218 height 8
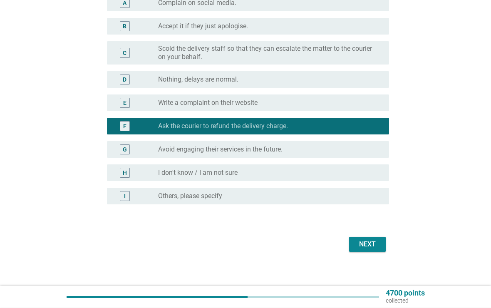
scroll to position [109, 0]
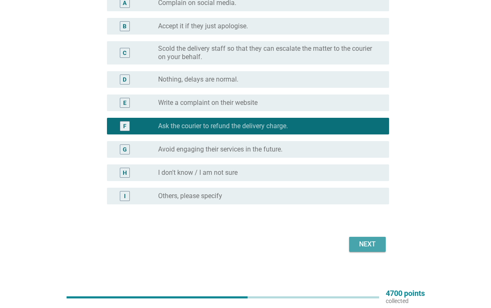
click at [383, 237] on button "Next" at bounding box center [367, 244] width 37 height 15
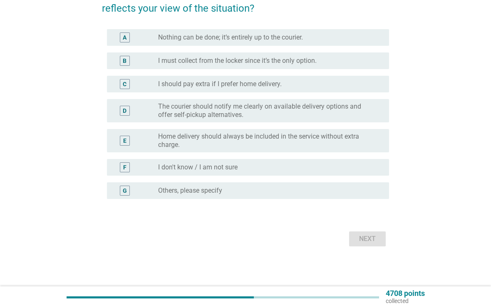
scroll to position [0, 0]
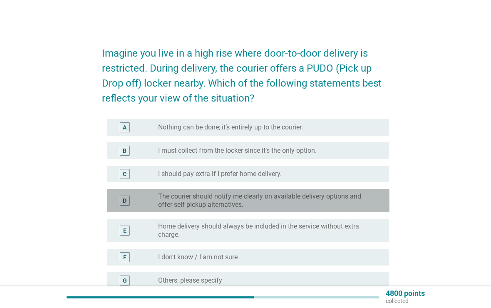
click at [358, 199] on label "The courier should notify me clearly on available delivery options and offer se…" at bounding box center [267, 200] width 218 height 17
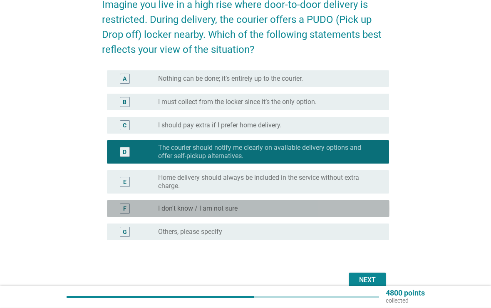
scroll to position [50, 0]
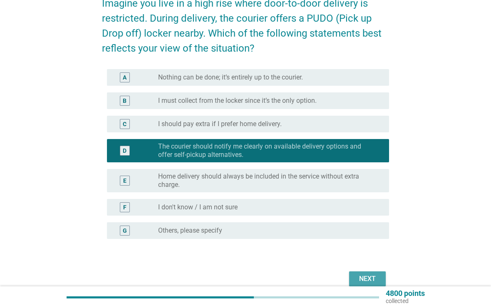
click at [364, 277] on div "Next" at bounding box center [367, 279] width 23 height 10
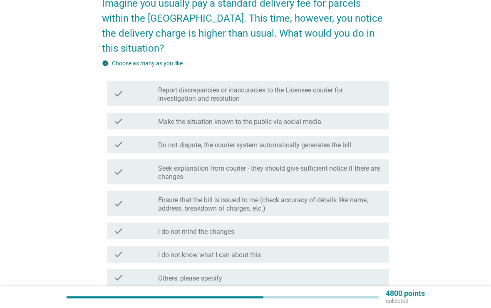
scroll to position [0, 0]
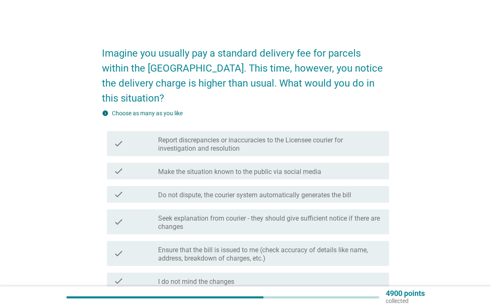
click at [321, 214] on label "Seek explanation from courier - they should give sufficient notice if there are…" at bounding box center [270, 222] width 224 height 17
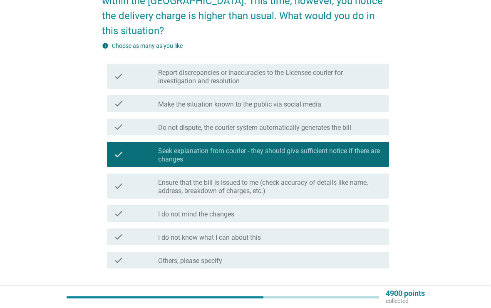
scroll to position [91, 0]
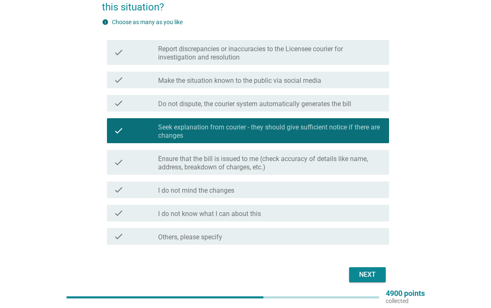
click at [378, 269] on div "Next" at bounding box center [367, 274] width 23 height 10
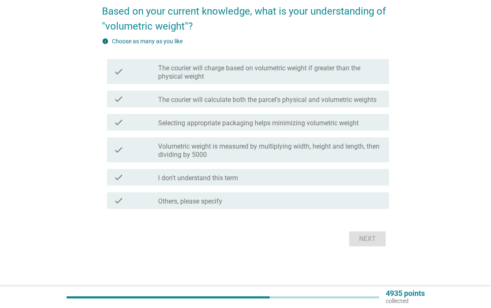
scroll to position [0, 0]
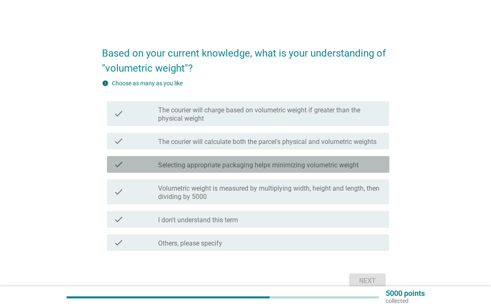
click at [336, 163] on label "Selecting appropriate packaging helps minimizing volumetric weight" at bounding box center [258, 165] width 200 height 8
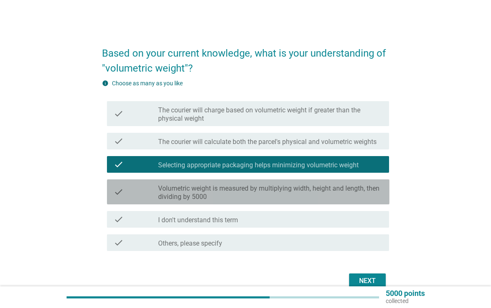
click at [325, 181] on div "check check_box_outline_blank Volumetric weight is measured by multiplying widt…" at bounding box center [248, 191] width 282 height 25
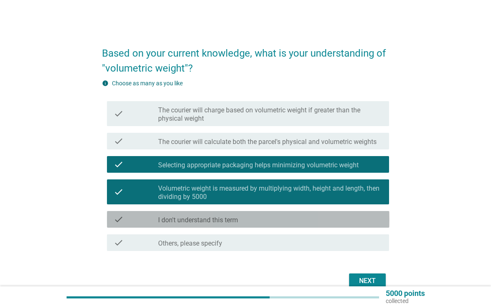
click at [311, 221] on div "check_box_outline_blank I don't understand this term" at bounding box center [270, 219] width 224 height 10
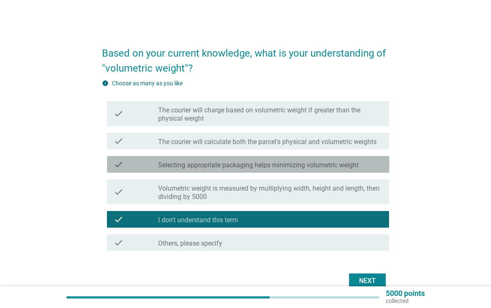
click at [318, 157] on div "check check_box Selecting appropriate packaging helps minimizing volumetric wei…" at bounding box center [248, 164] width 282 height 17
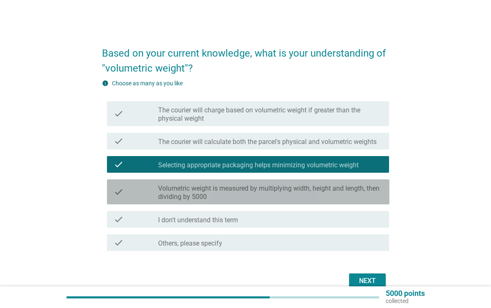
click at [309, 193] on label "Volumetric weight is measured by multiplying width, height and length, then div…" at bounding box center [270, 192] width 224 height 17
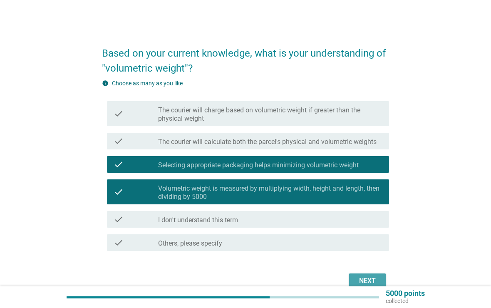
click at [369, 279] on div "Next" at bounding box center [367, 281] width 23 height 10
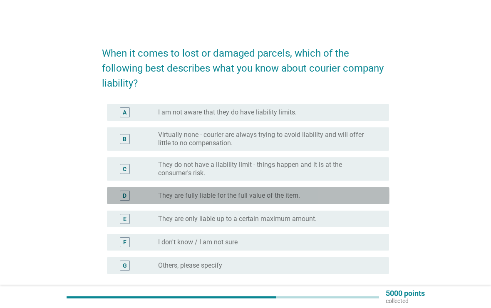
click at [367, 198] on div "radio_button_unchecked They are fully liable for the full value of the item." at bounding box center [267, 195] width 218 height 8
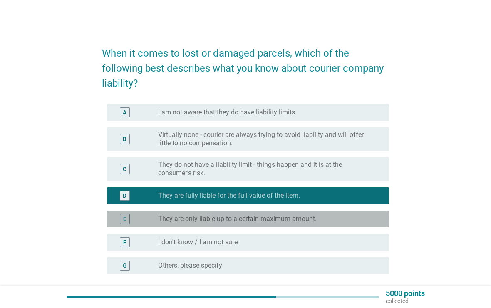
click at [360, 223] on div "radio_button_unchecked They are only liable up to a certain maximum amount." at bounding box center [270, 219] width 224 height 10
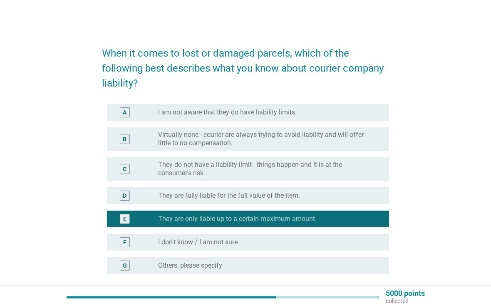
click at [358, 203] on div "D radio_button_unchecked They are fully liable for the full value of the item." at bounding box center [248, 195] width 282 height 17
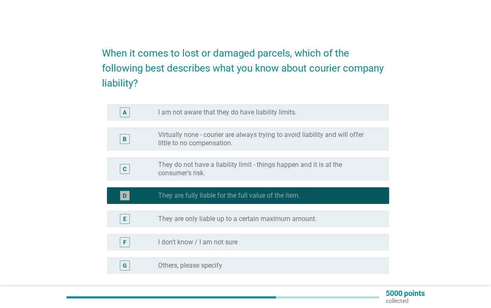
click at [364, 197] on div "radio_button_checked They are fully liable for the full value of the item." at bounding box center [267, 195] width 218 height 8
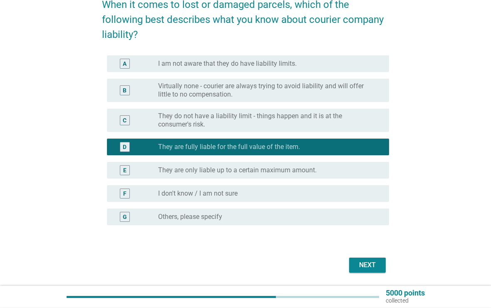
scroll to position [49, 0]
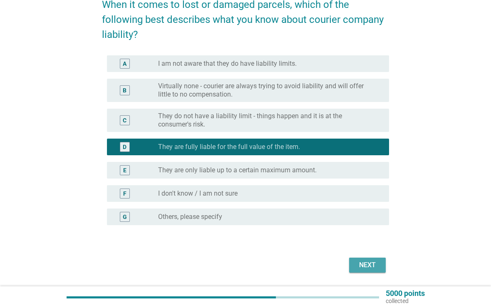
click at [367, 264] on div "Next" at bounding box center [367, 265] width 23 height 10
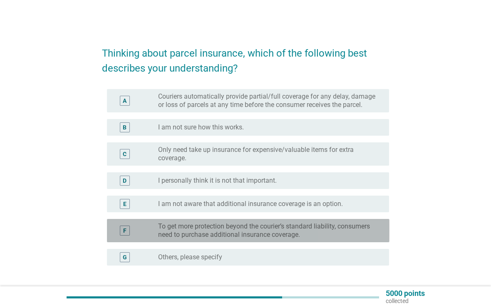
click at [267, 232] on label "To get more protection beyond the courier’s standard liability, consumers need …" at bounding box center [267, 230] width 218 height 17
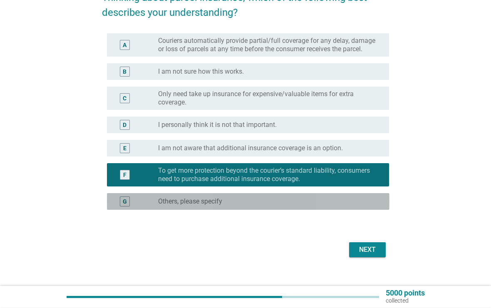
scroll to position [55, 0]
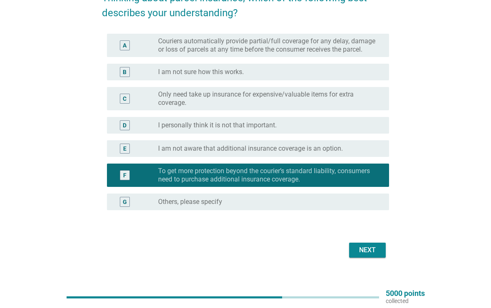
click at [355, 245] on button "Next" at bounding box center [367, 249] width 37 height 15
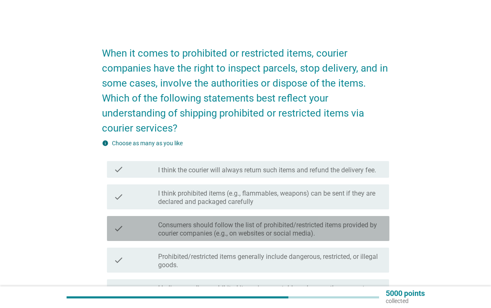
click at [191, 221] on label "Consumers should follow the list of prohibited/restricted items provided by cou…" at bounding box center [270, 229] width 224 height 17
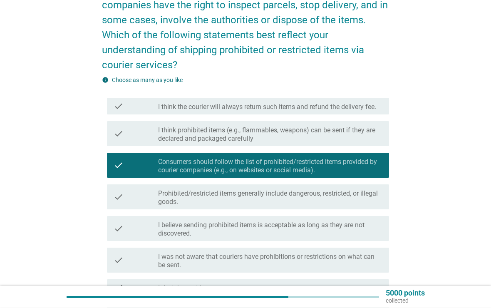
scroll to position [64, 0]
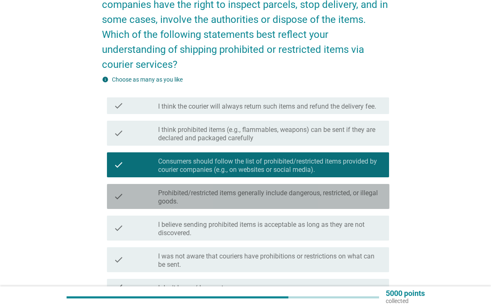
click at [176, 189] on label "Prohibited/restricted items generally include dangerous, restricted, or illegal…" at bounding box center [270, 197] width 224 height 17
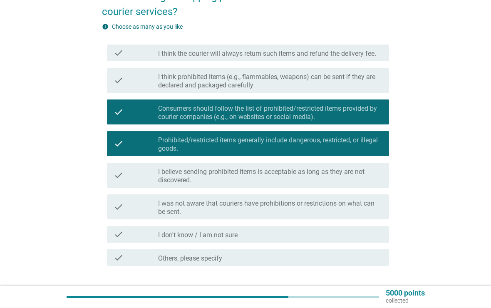
scroll to position [116, 0]
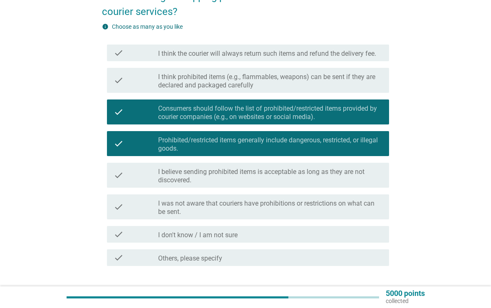
click at [359, 291] on div "Next" at bounding box center [367, 296] width 23 height 10
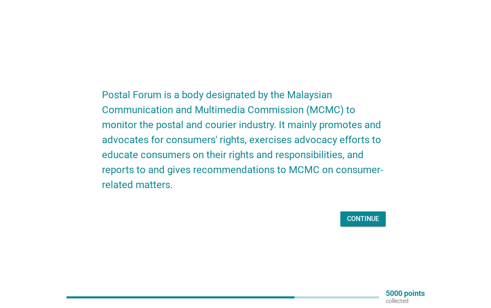
click at [360, 211] on button "Continue" at bounding box center [362, 218] width 45 height 15
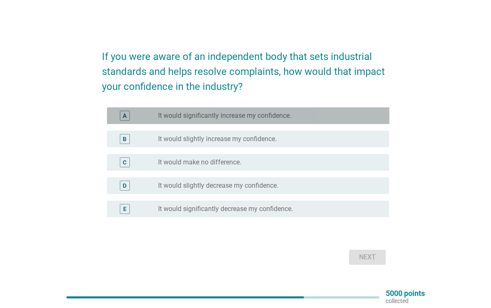
click at [316, 123] on div "A radio_button_unchecked It would significantly increase my confidence." at bounding box center [248, 115] width 282 height 17
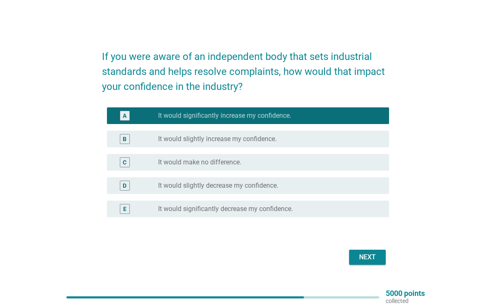
click at [359, 254] on div "Next" at bounding box center [367, 257] width 23 height 10
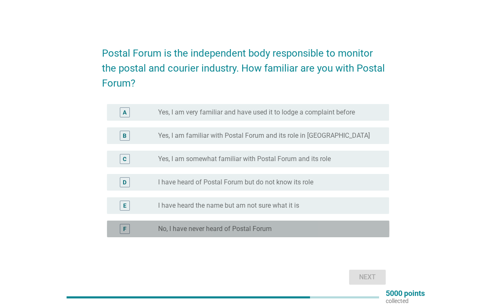
click at [200, 232] on label "No, I have never heard of Postal Forum" at bounding box center [215, 229] width 114 height 8
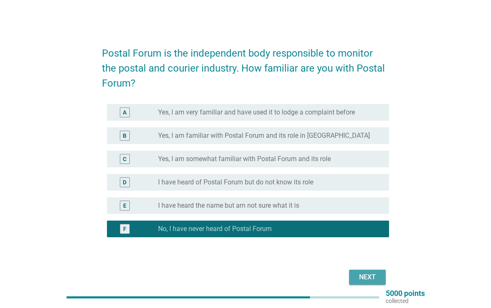
click at [363, 279] on div "Next" at bounding box center [367, 277] width 23 height 10
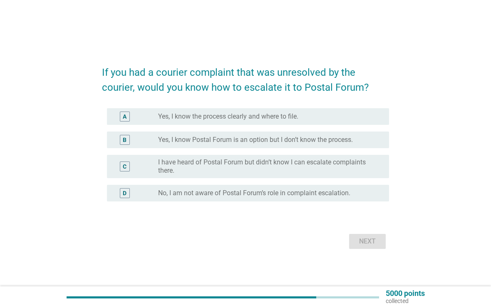
click at [175, 196] on label "No, I am not aware of Postal Forum’s role in complaint escalation." at bounding box center [254, 193] width 192 height 8
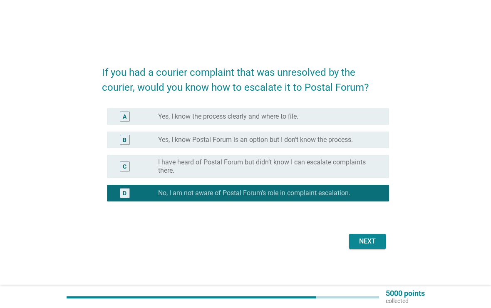
click at [358, 239] on div "Next" at bounding box center [367, 241] width 23 height 10
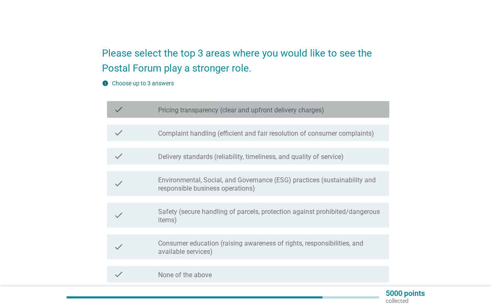
click at [182, 111] on label "Pricing transparency (clear and upfront delivery charges)" at bounding box center [241, 110] width 166 height 8
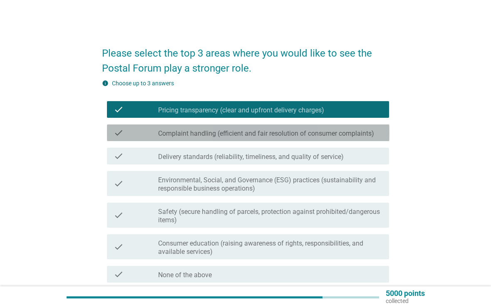
click at [186, 131] on label "Complaint handling (efficient and fair resolution of consumer complaints)" at bounding box center [266, 133] width 216 height 8
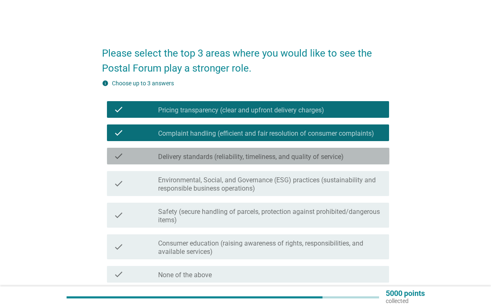
click at [196, 149] on div "check check_box_outline_blank Delivery standards (reliability, timeliness, and …" at bounding box center [248, 156] width 282 height 17
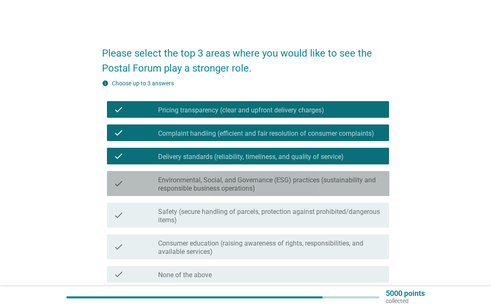
click at [190, 179] on label "Environmental, Social, and Governance (ESG) practices (sustainability and respo…" at bounding box center [270, 184] width 224 height 17
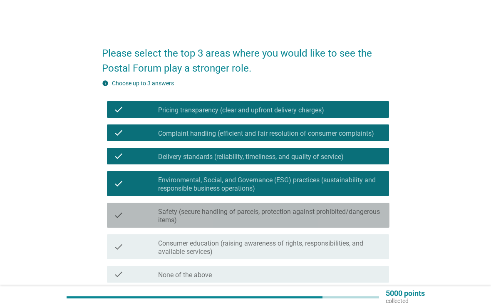
click at [196, 203] on div "check check_box_outline_blank Safety (secure handling of parcels, protection ag…" at bounding box center [248, 215] width 282 height 25
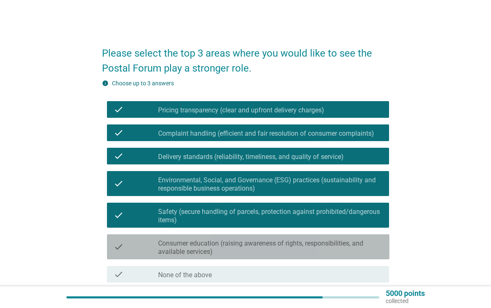
click at [200, 247] on label "Consumer education (raising awareness of rights, responsibilities, and availabl…" at bounding box center [270, 247] width 224 height 17
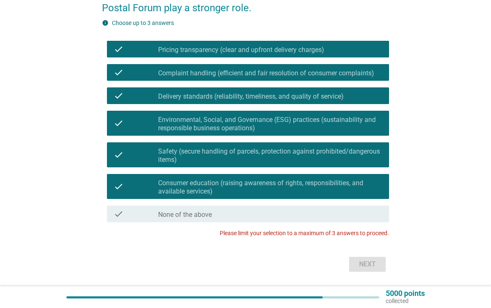
scroll to position [60, 0]
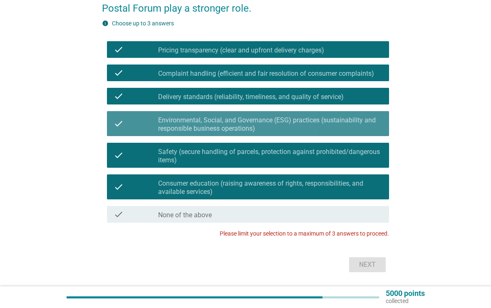
click at [174, 121] on label "Environmental, Social, and Governance (ESG) practices (sustainability and respo…" at bounding box center [270, 124] width 224 height 17
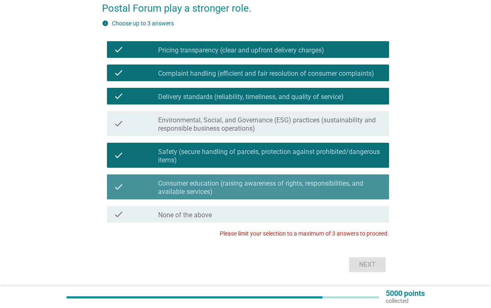
click at [151, 185] on div "check" at bounding box center [136, 187] width 45 height 18
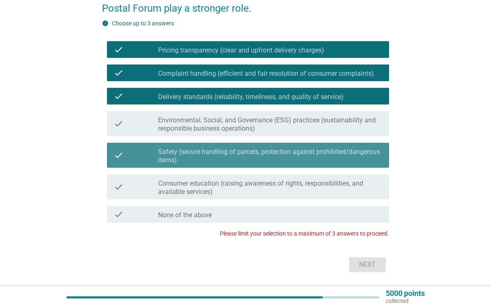
click at [138, 152] on div "check" at bounding box center [136, 155] width 45 height 18
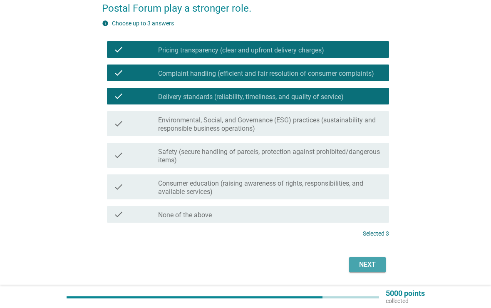
click at [360, 262] on div "Next" at bounding box center [367, 265] width 23 height 10
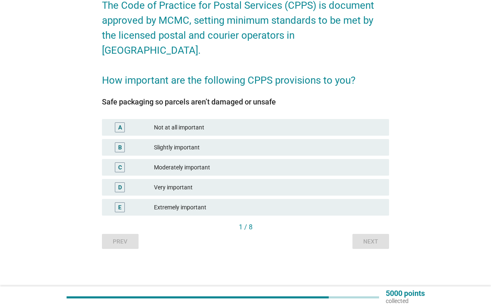
scroll to position [0, 0]
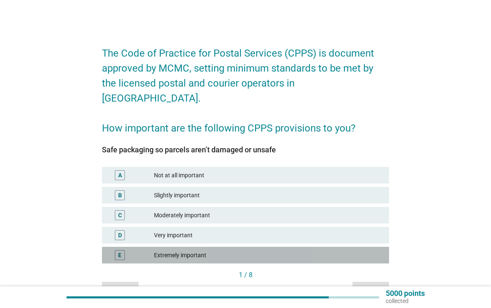
click at [178, 250] on div "Extremely important" at bounding box center [268, 255] width 228 height 10
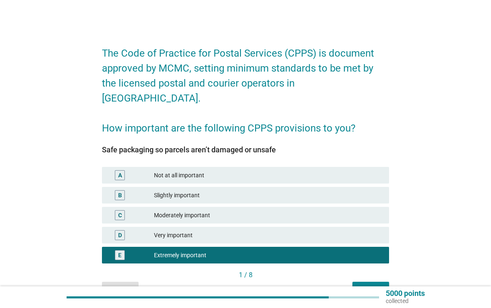
click at [358, 282] on button "Next" at bounding box center [370, 289] width 37 height 15
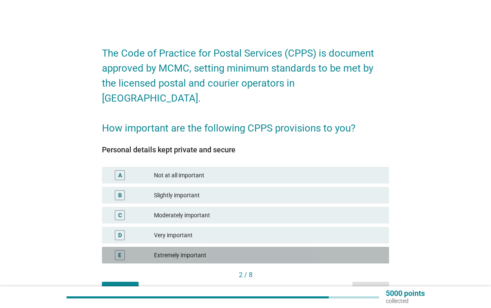
click at [243, 250] on div "Extremely important" at bounding box center [268, 255] width 228 height 10
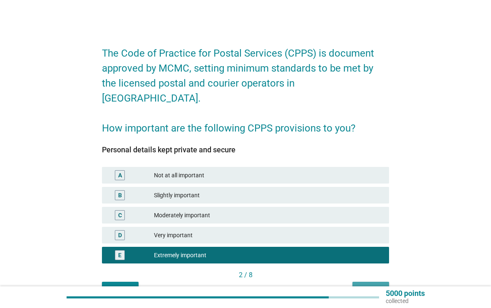
click at [356, 282] on button "Next" at bounding box center [370, 289] width 37 height 15
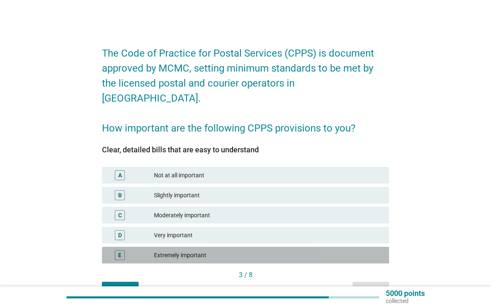
click at [259, 250] on div "Extremely important" at bounding box center [268, 255] width 228 height 10
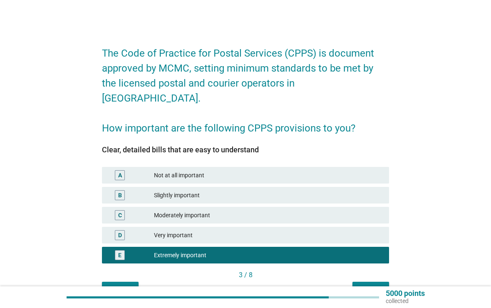
click at [359, 282] on button "Next" at bounding box center [370, 289] width 37 height 15
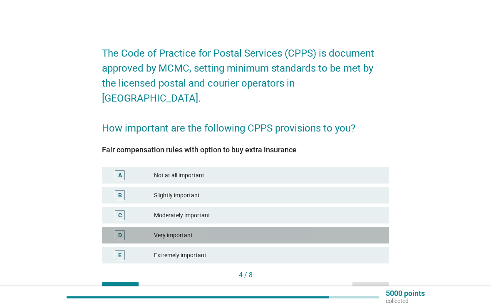
click at [293, 227] on div "D Very important" at bounding box center [245, 235] width 287 height 17
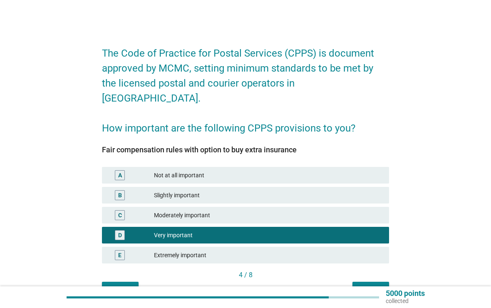
click at [362, 285] on div "Next" at bounding box center [370, 289] width 23 height 9
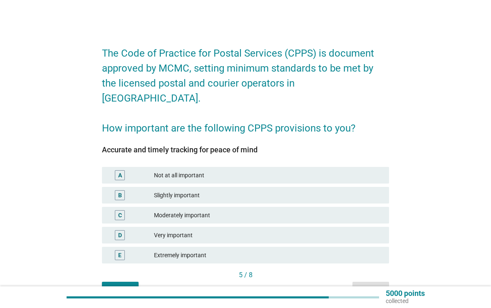
click at [301, 247] on div "E Extremely important" at bounding box center [245, 255] width 287 height 17
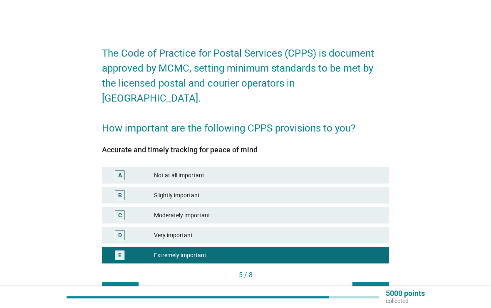
click at [353, 282] on button "Next" at bounding box center [370, 289] width 37 height 15
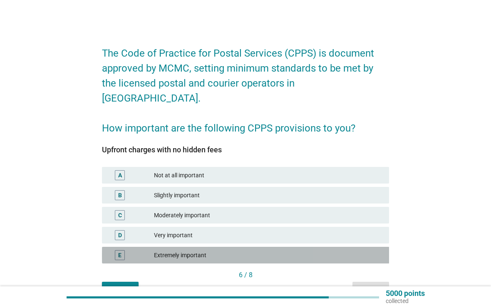
click at [269, 247] on div "E Extremely important" at bounding box center [245, 255] width 287 height 17
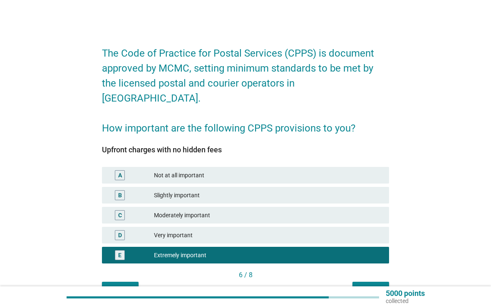
click at [371, 285] on div "Next" at bounding box center [370, 289] width 23 height 9
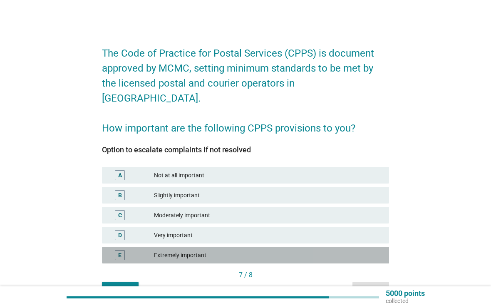
click at [219, 250] on div "Extremely important" at bounding box center [268, 255] width 228 height 10
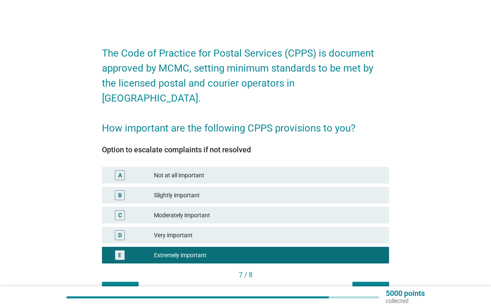
click at [353, 282] on button "Next" at bounding box center [370, 289] width 37 height 15
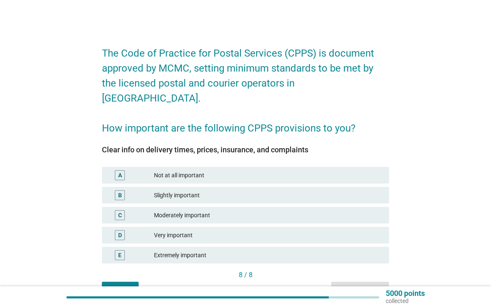
click at [250, 247] on div "E Extremely important" at bounding box center [245, 255] width 287 height 17
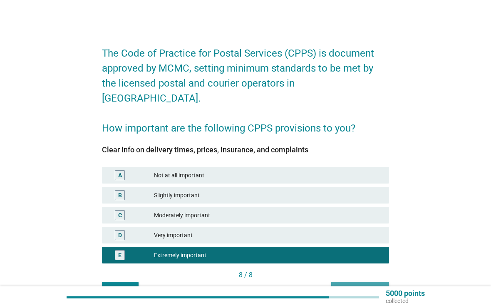
click at [344, 285] on div "Next question" at bounding box center [360, 289] width 44 height 9
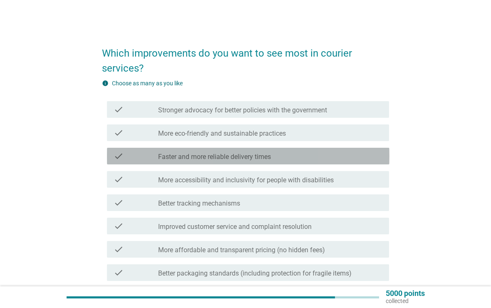
click at [204, 153] on label "Faster and more reliable delivery times" at bounding box center [214, 157] width 113 height 8
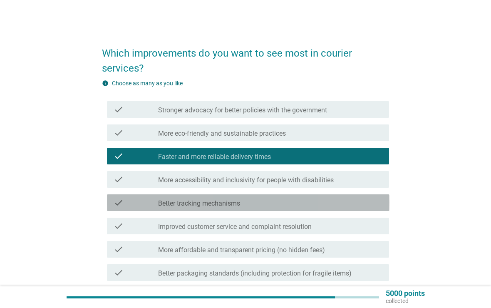
click at [207, 201] on label "Better tracking mechanisms" at bounding box center [199, 203] width 82 height 8
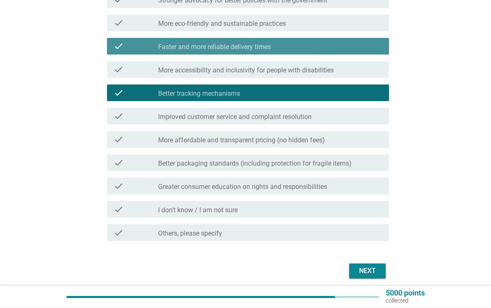
scroll to position [113, 0]
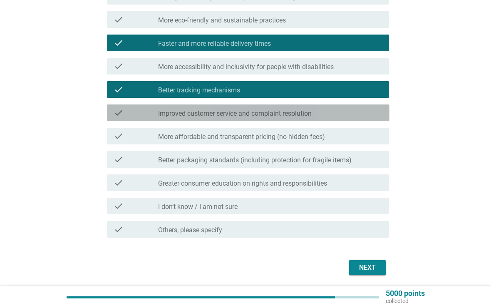
click at [184, 109] on label "Improved customer service and complaint resolution" at bounding box center [234, 113] width 153 height 8
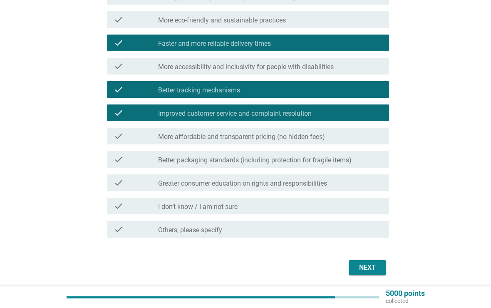
click at [180, 133] on label "More affordable and transparent pricing (no hidden fees)" at bounding box center [241, 137] width 167 height 8
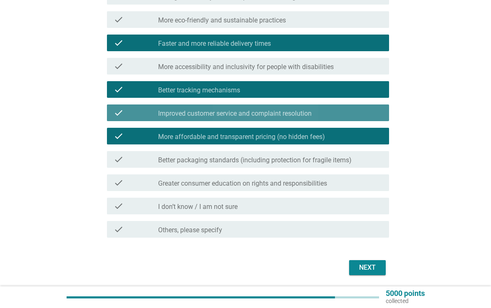
click at [183, 110] on label "Improved customer service and complaint resolution" at bounding box center [234, 113] width 153 height 8
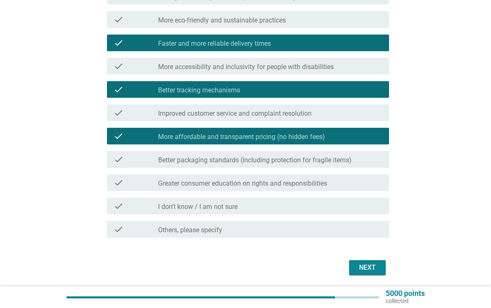
click at [195, 149] on div "check check_box_outline_blank Better packaging standards (including protection …" at bounding box center [245, 159] width 287 height 23
click at [196, 160] on label "Better packaging standards (including protection for fragile items)" at bounding box center [254, 160] width 193 height 8
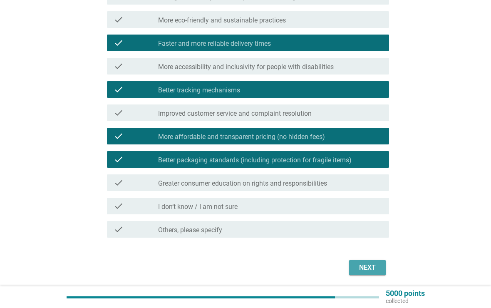
click at [359, 269] on div "Next" at bounding box center [367, 267] width 23 height 10
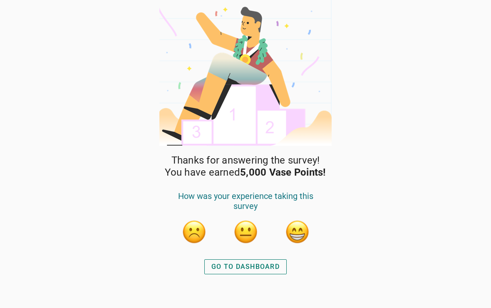
click at [293, 230] on button "button" at bounding box center [296, 231] width 25 height 25
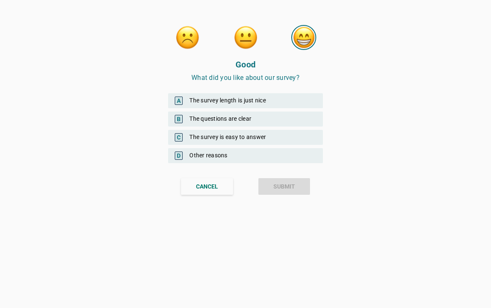
click at [178, 102] on span "A" at bounding box center [179, 100] width 8 height 8
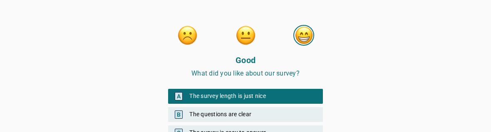
click at [125, 86] on div "Good What did you like about our survey? A The survey length is just nice B The…" at bounding box center [245, 124] width 491 height 248
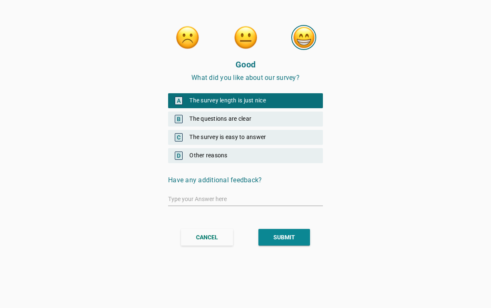
click at [269, 232] on button "SUBMIT" at bounding box center [284, 237] width 52 height 17
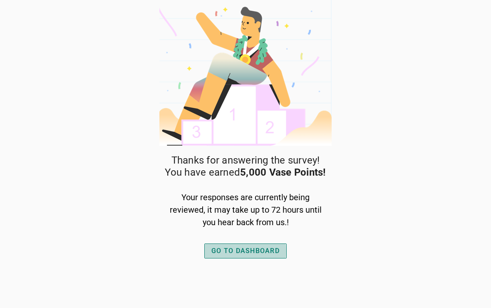
click at [217, 252] on div "GO TO DASHBOARD" at bounding box center [245, 251] width 68 height 10
